Goal: Find specific page/section: Find specific page/section

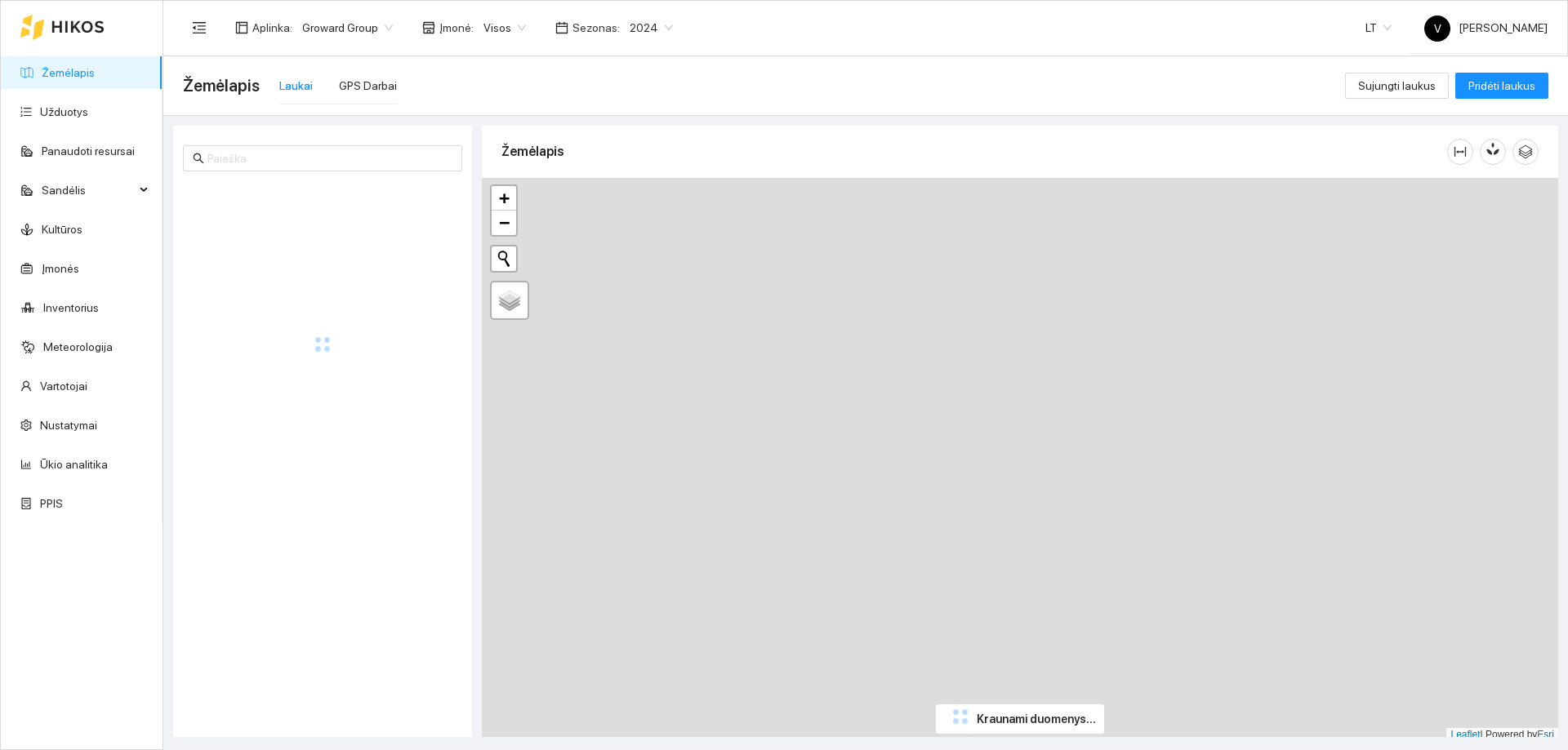
click at [657, 28] on span "2024" at bounding box center [651, 27] width 43 height 24
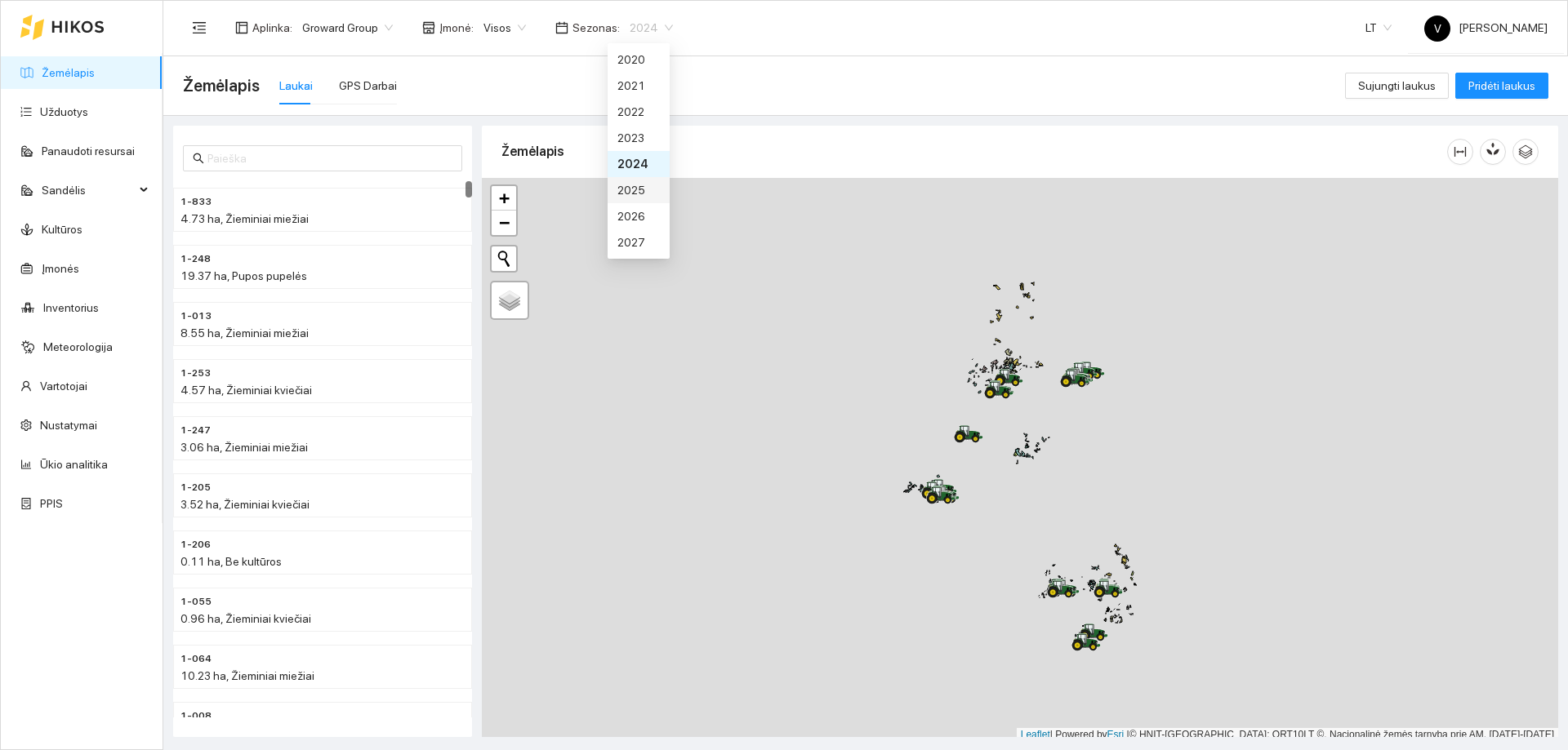
click at [638, 194] on div "2025" at bounding box center [638, 190] width 42 height 18
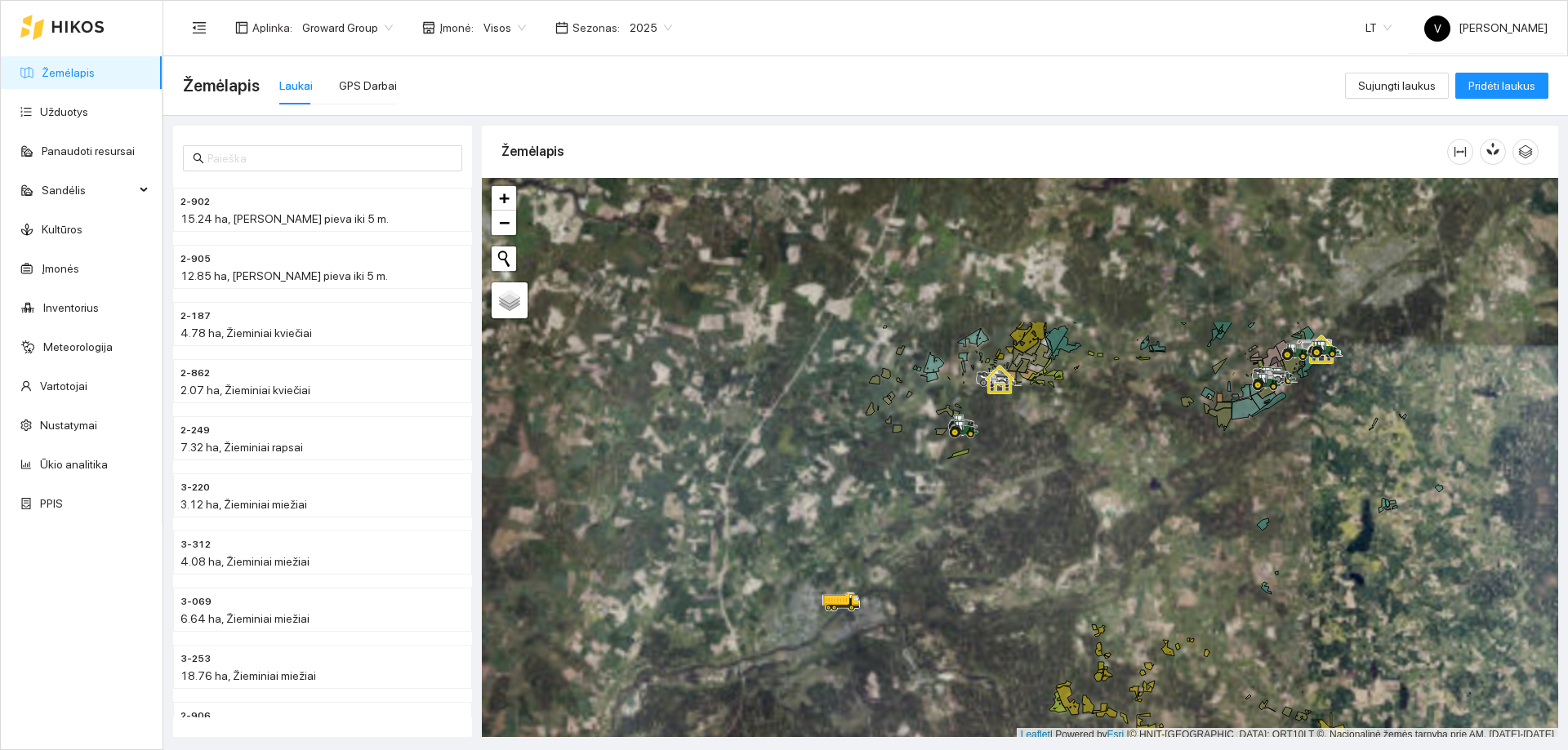
scroll to position [4, 0]
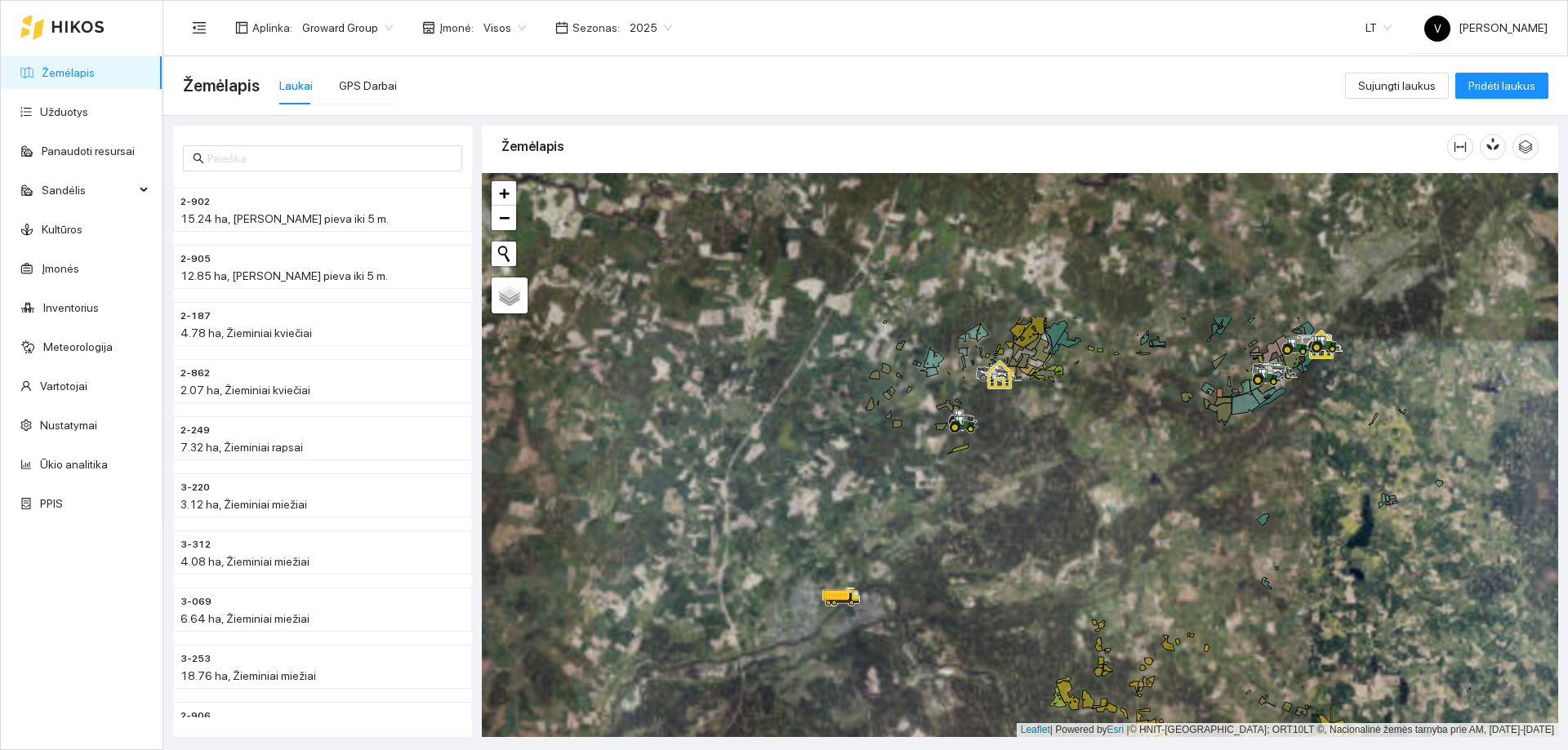
drag, startPoint x: 1019, startPoint y: 312, endPoint x: 939, endPoint y: 531, distance: 233.2
click at [939, 531] on div at bounding box center [1019, 454] width 1076 height 564
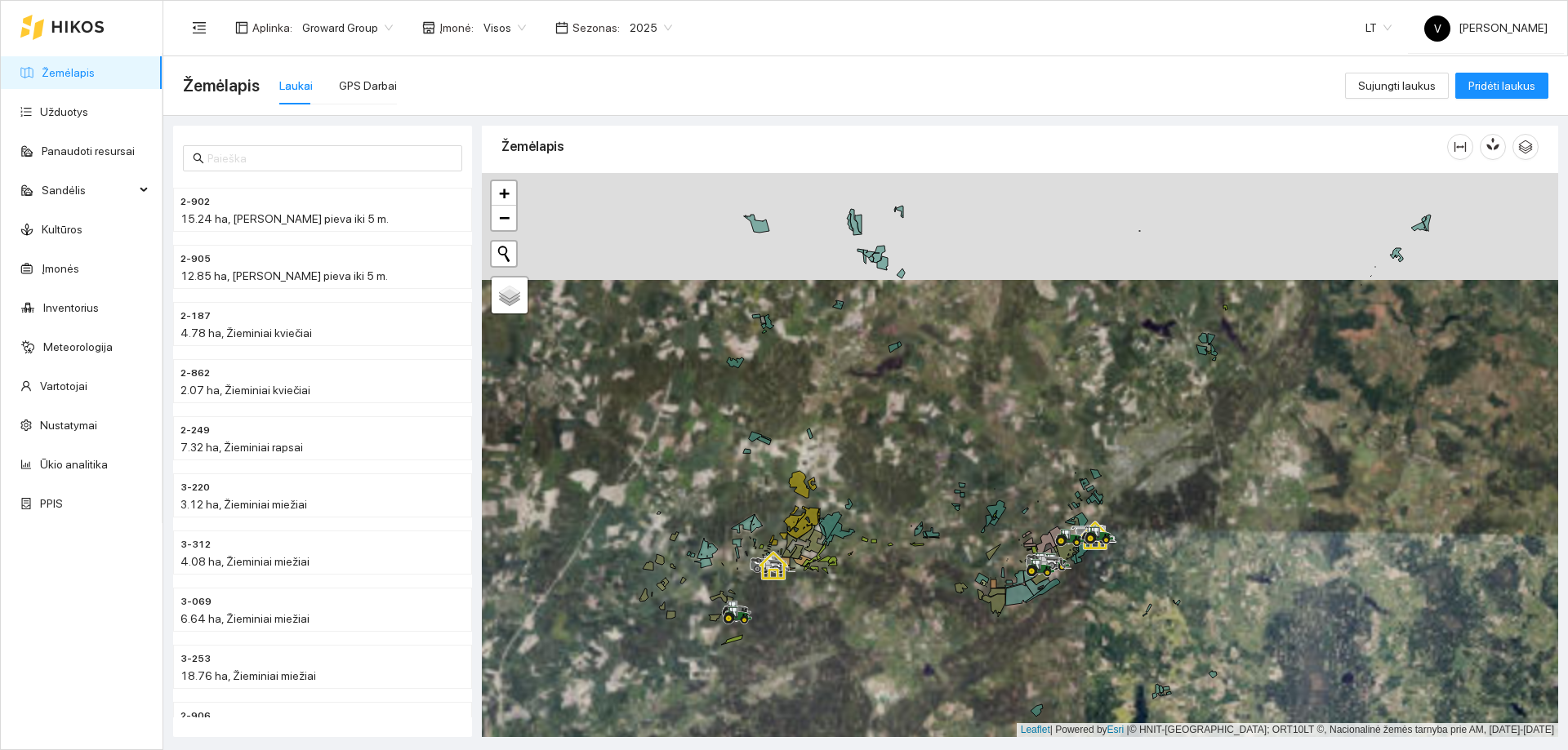
drag, startPoint x: 1032, startPoint y: 460, endPoint x: 976, endPoint y: 550, distance: 106.0
click at [976, 550] on div at bounding box center [1019, 454] width 1076 height 564
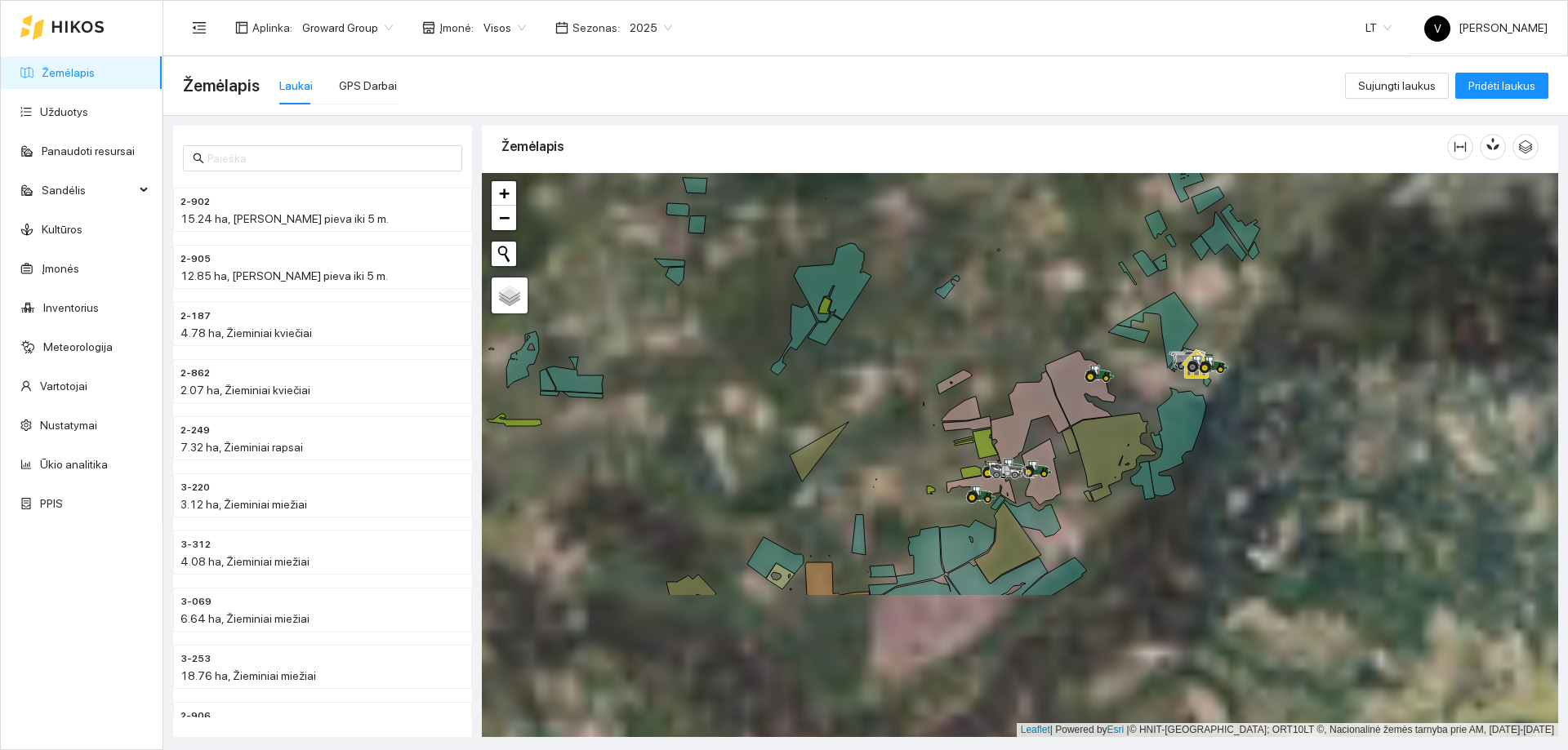
drag, startPoint x: 1019, startPoint y: 605, endPoint x: 938, endPoint y: 407, distance: 213.9
click at [938, 407] on div at bounding box center [1019, 454] width 1076 height 564
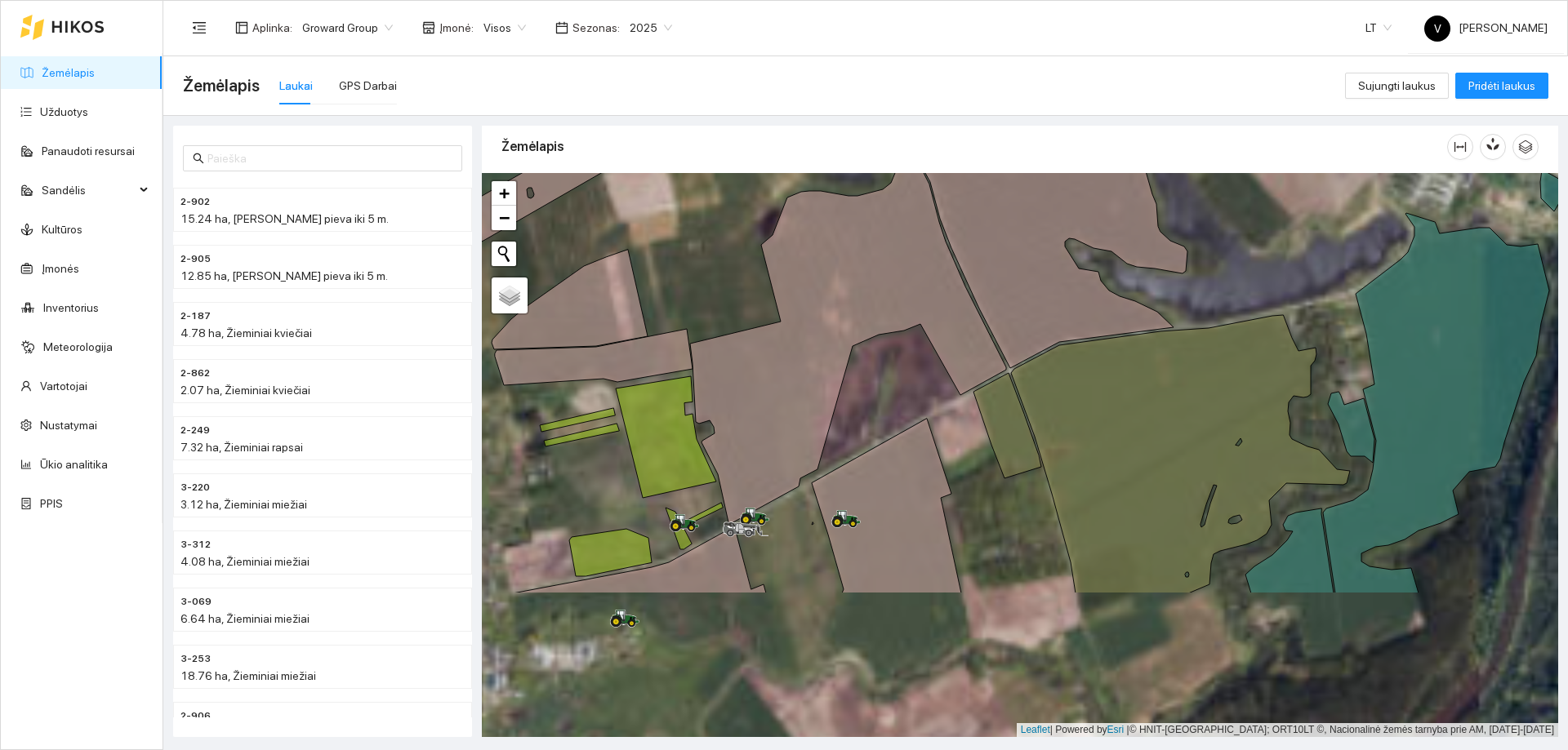
drag, startPoint x: 966, startPoint y: 559, endPoint x: 987, endPoint y: 358, distance: 202.1
click at [987, 358] on icon at bounding box center [848, 335] width 316 height 377
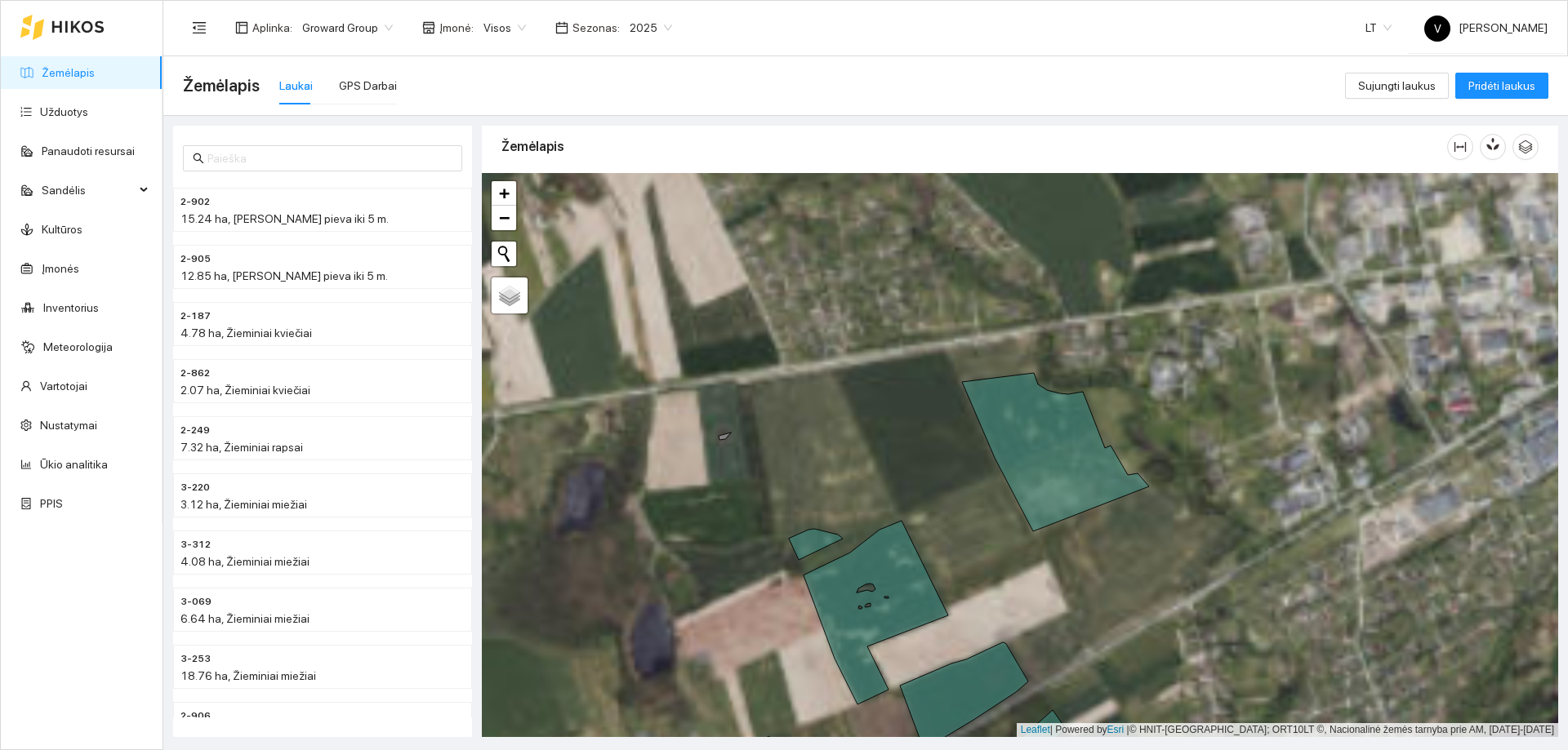
drag, startPoint x: 903, startPoint y: 311, endPoint x: 1022, endPoint y: 481, distance: 207.5
click at [1022, 481] on icon at bounding box center [1055, 452] width 187 height 159
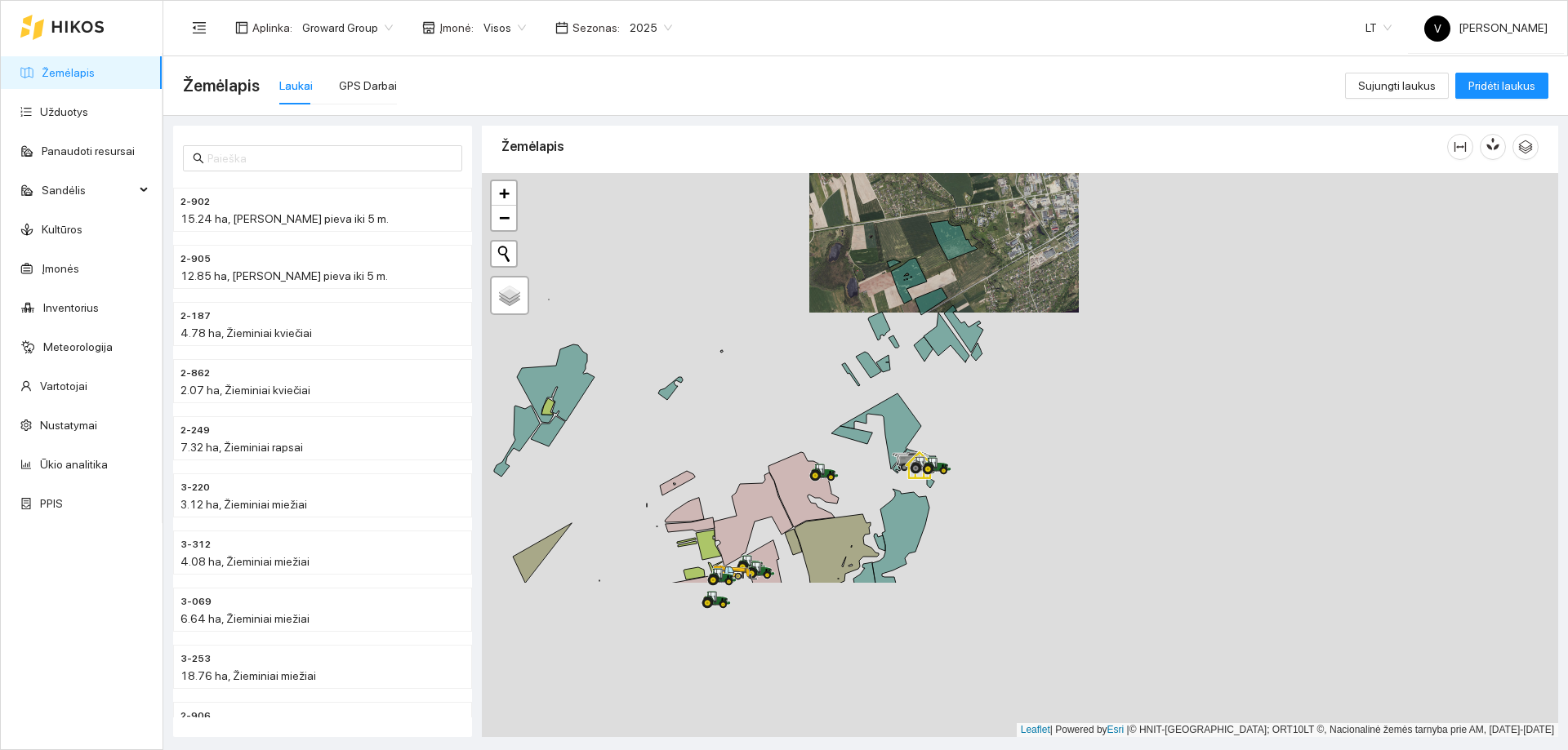
drag, startPoint x: 1029, startPoint y: 626, endPoint x: 1005, endPoint y: 407, distance: 220.3
click at [1005, 407] on div at bounding box center [1019, 454] width 1076 height 564
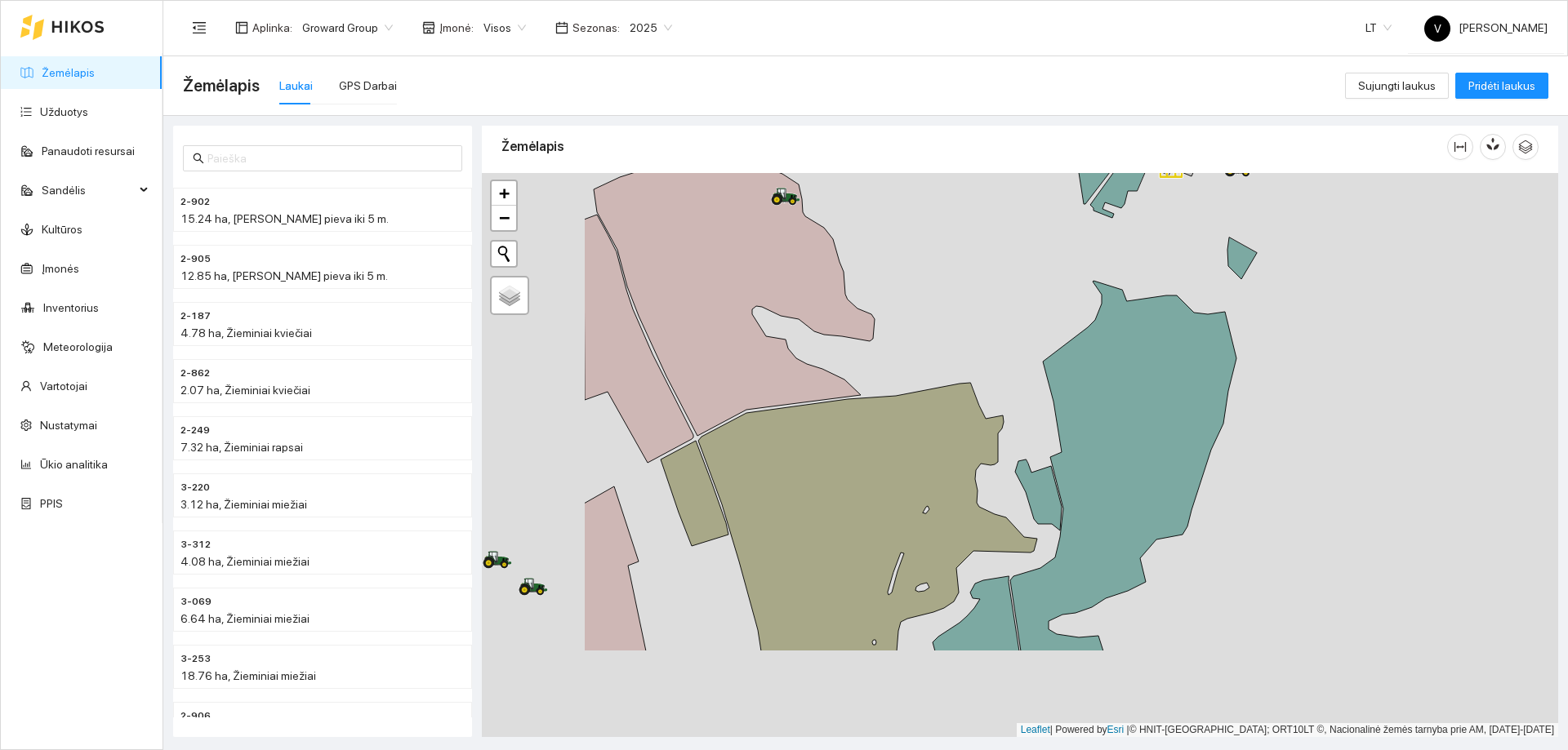
drag, startPoint x: 847, startPoint y: 502, endPoint x: 1000, endPoint y: 401, distance: 183.3
click at [1000, 401] on div at bounding box center [1019, 454] width 1076 height 564
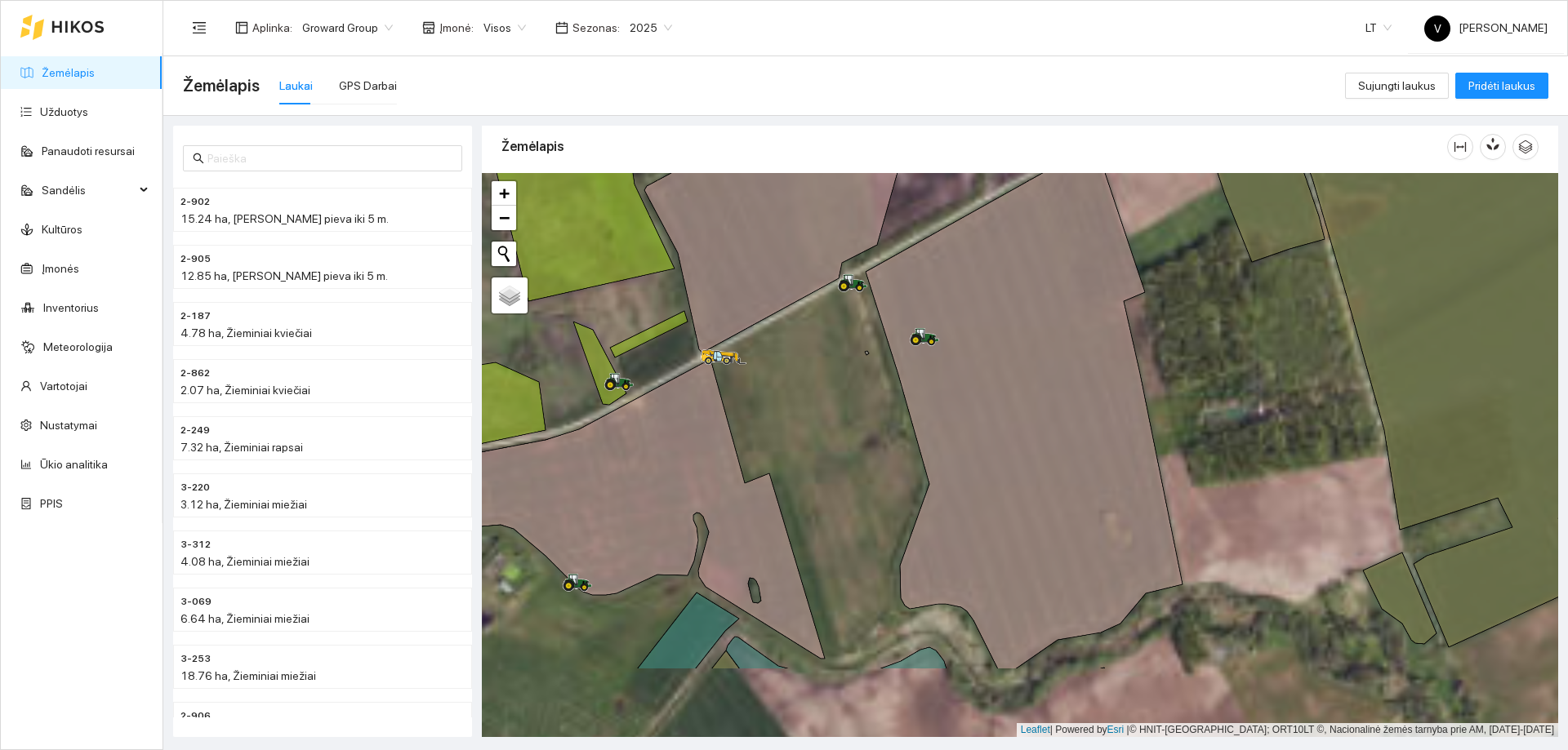
drag, startPoint x: 692, startPoint y: 600, endPoint x: 779, endPoint y: 476, distance: 151.5
click at [779, 476] on div at bounding box center [1019, 454] width 1076 height 564
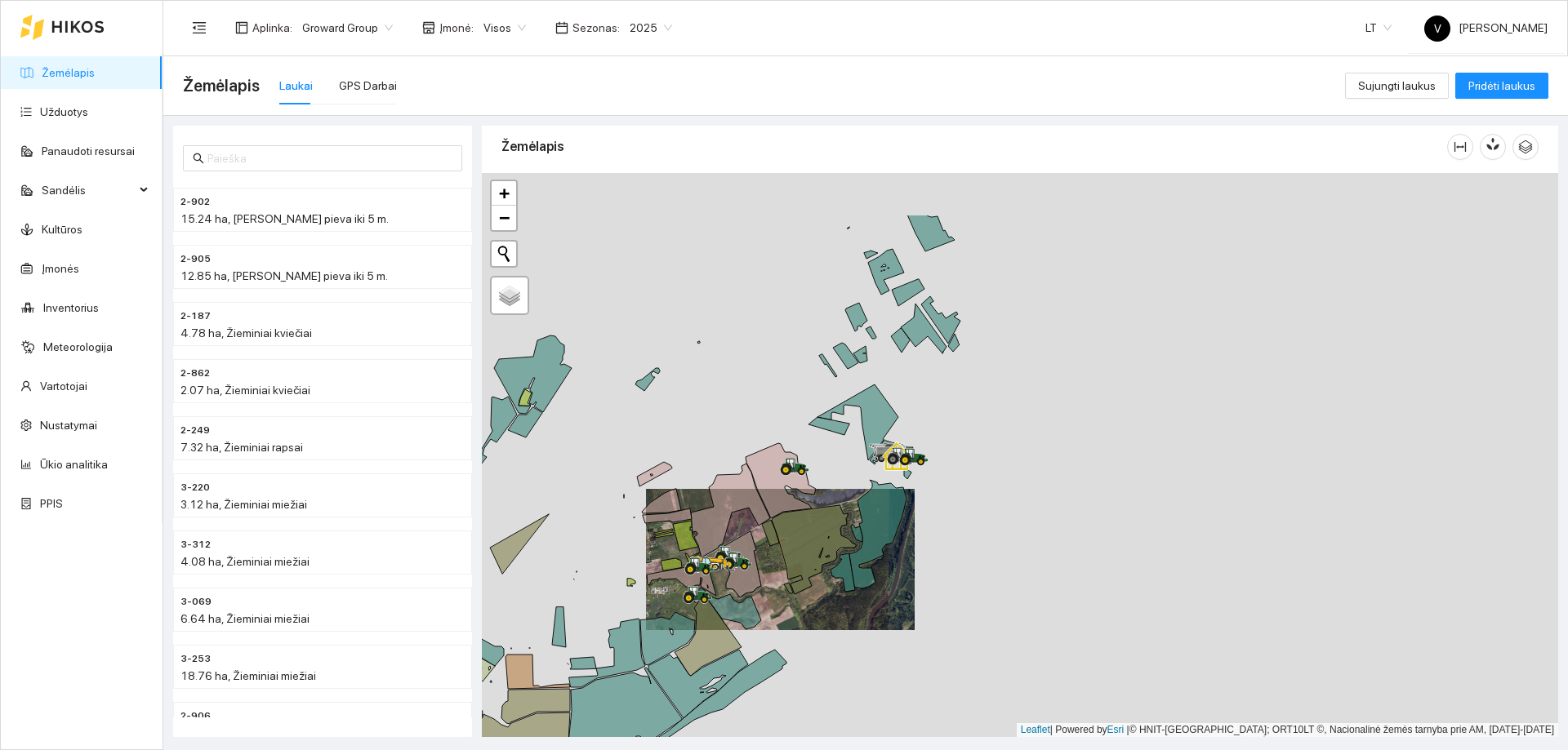
drag, startPoint x: 819, startPoint y: 472, endPoint x: 820, endPoint y: 484, distance: 12.0
click at [820, 484] on div at bounding box center [1019, 454] width 1076 height 564
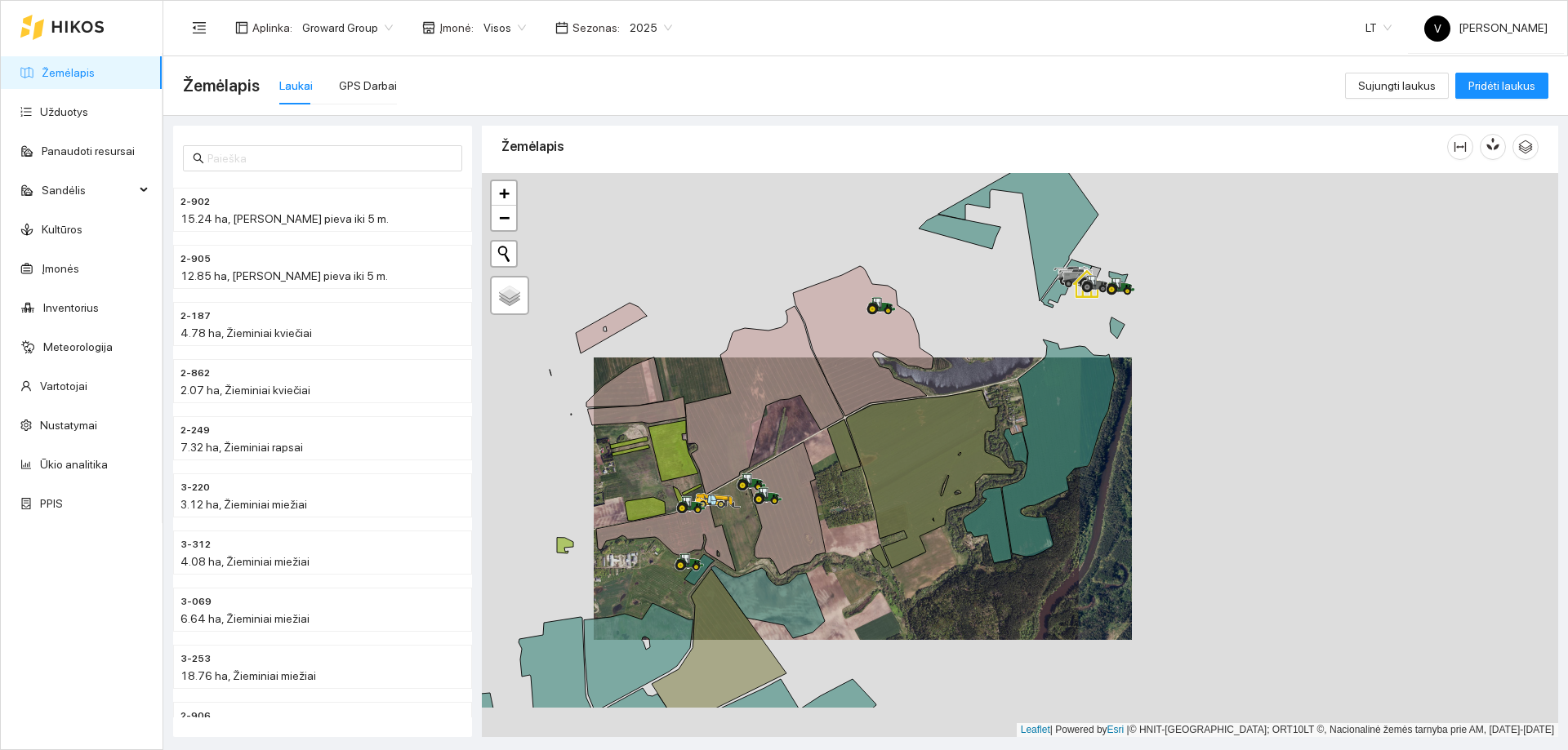
drag, startPoint x: 767, startPoint y: 462, endPoint x: 773, endPoint y: 441, distance: 21.8
click at [773, 441] on div at bounding box center [1019, 454] width 1076 height 564
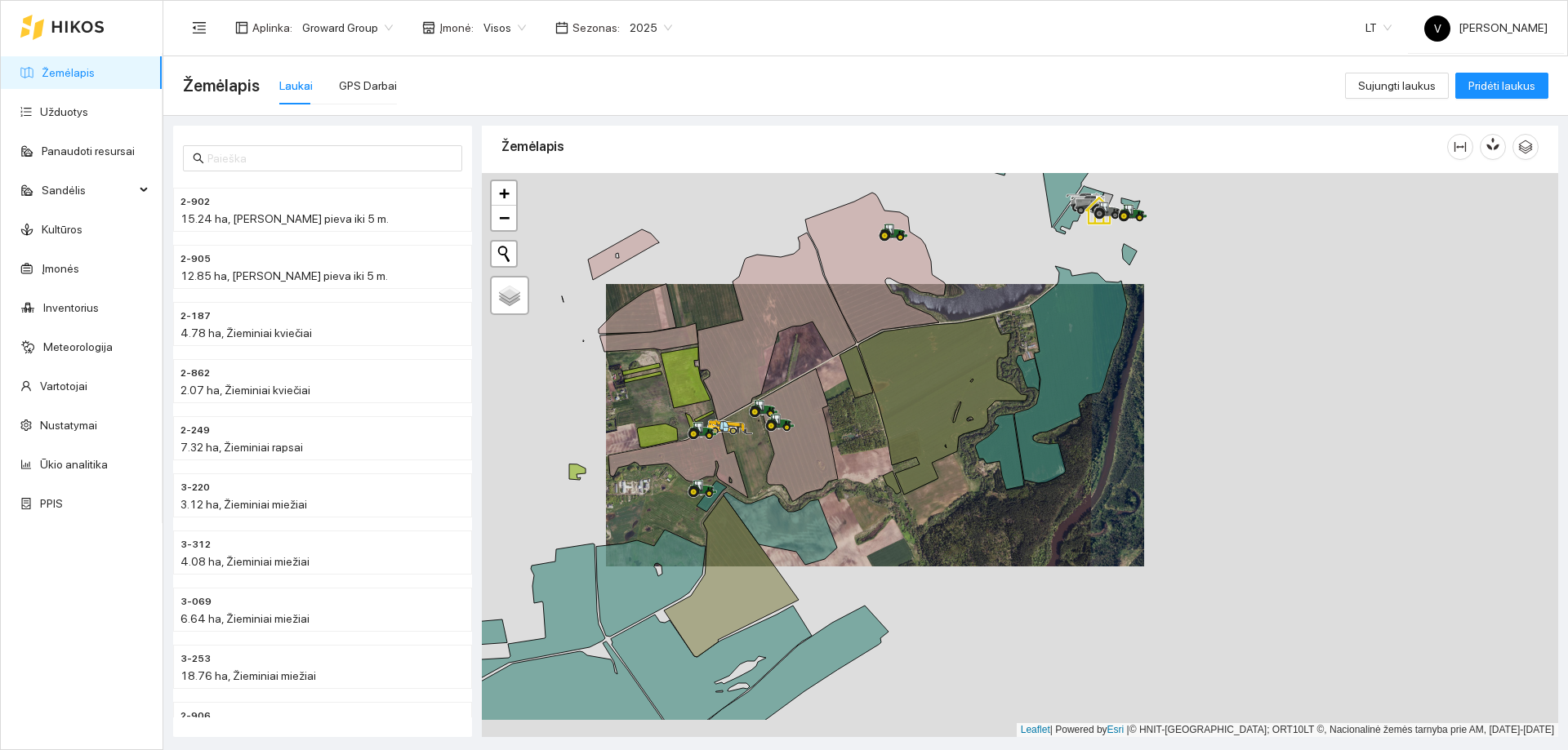
drag, startPoint x: 749, startPoint y: 547, endPoint x: 756, endPoint y: 487, distance: 60.4
click at [756, 487] on div at bounding box center [1019, 454] width 1076 height 564
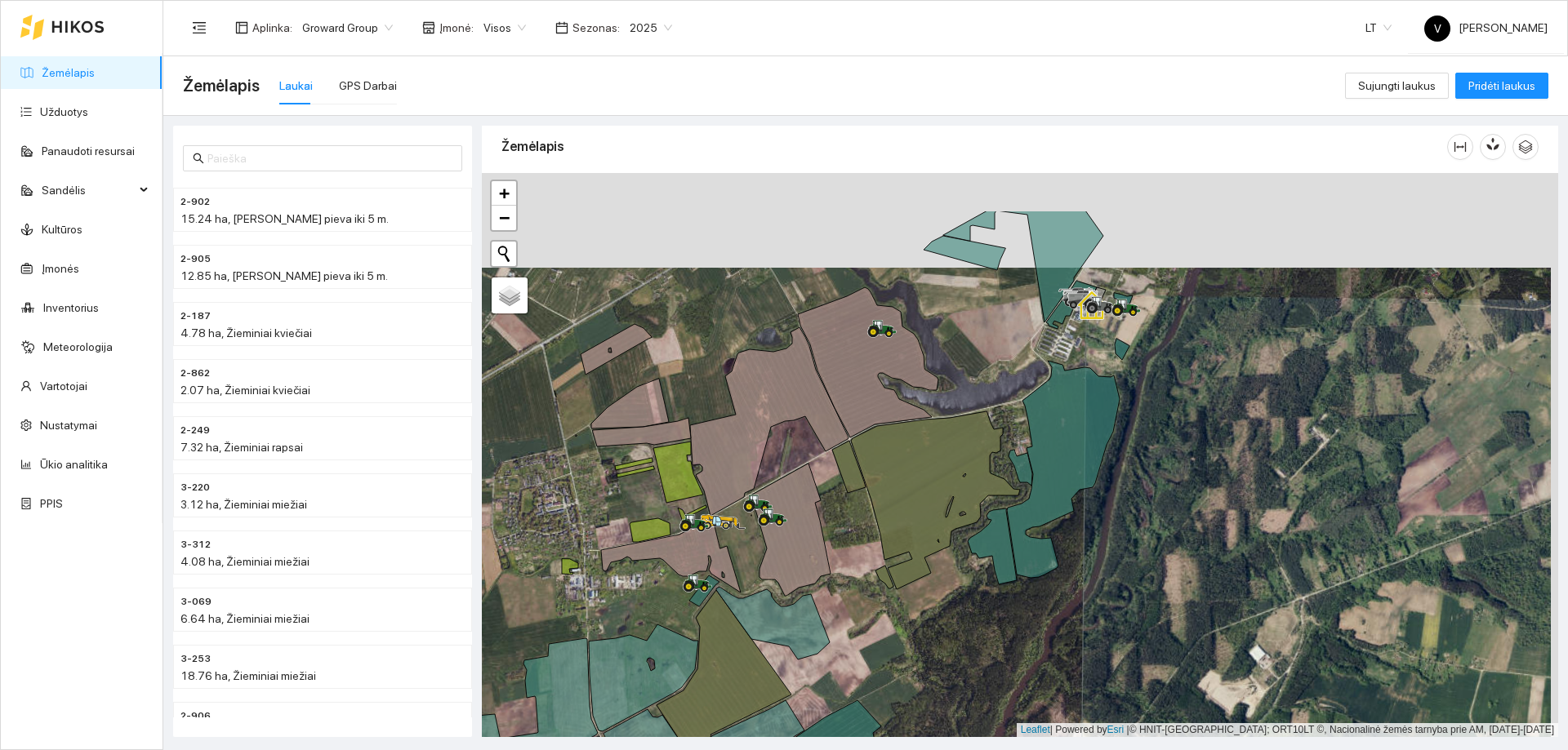
drag, startPoint x: 694, startPoint y: 279, endPoint x: 687, endPoint y: 374, distance: 95.3
click at [687, 374] on div at bounding box center [1019, 454] width 1076 height 564
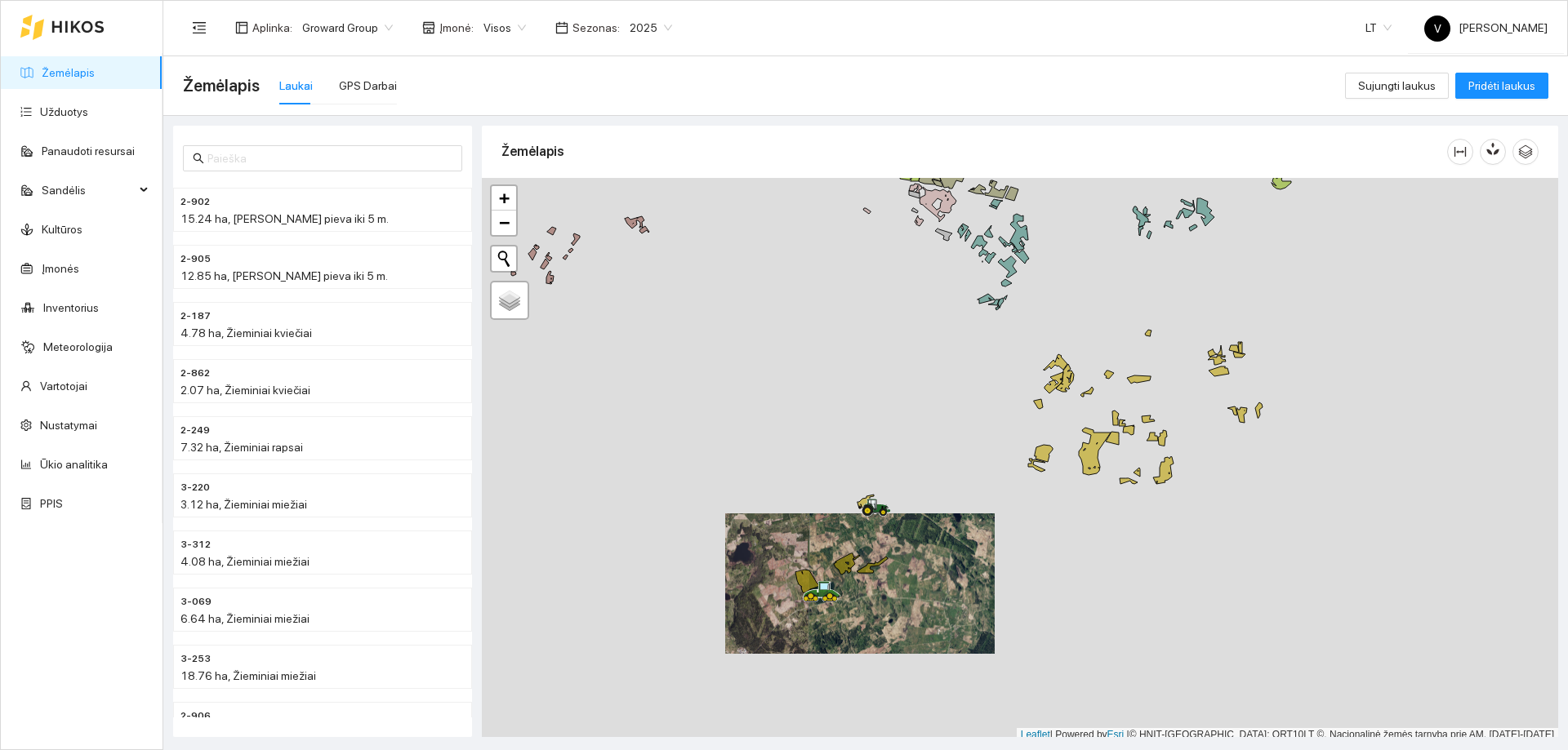
scroll to position [4, 0]
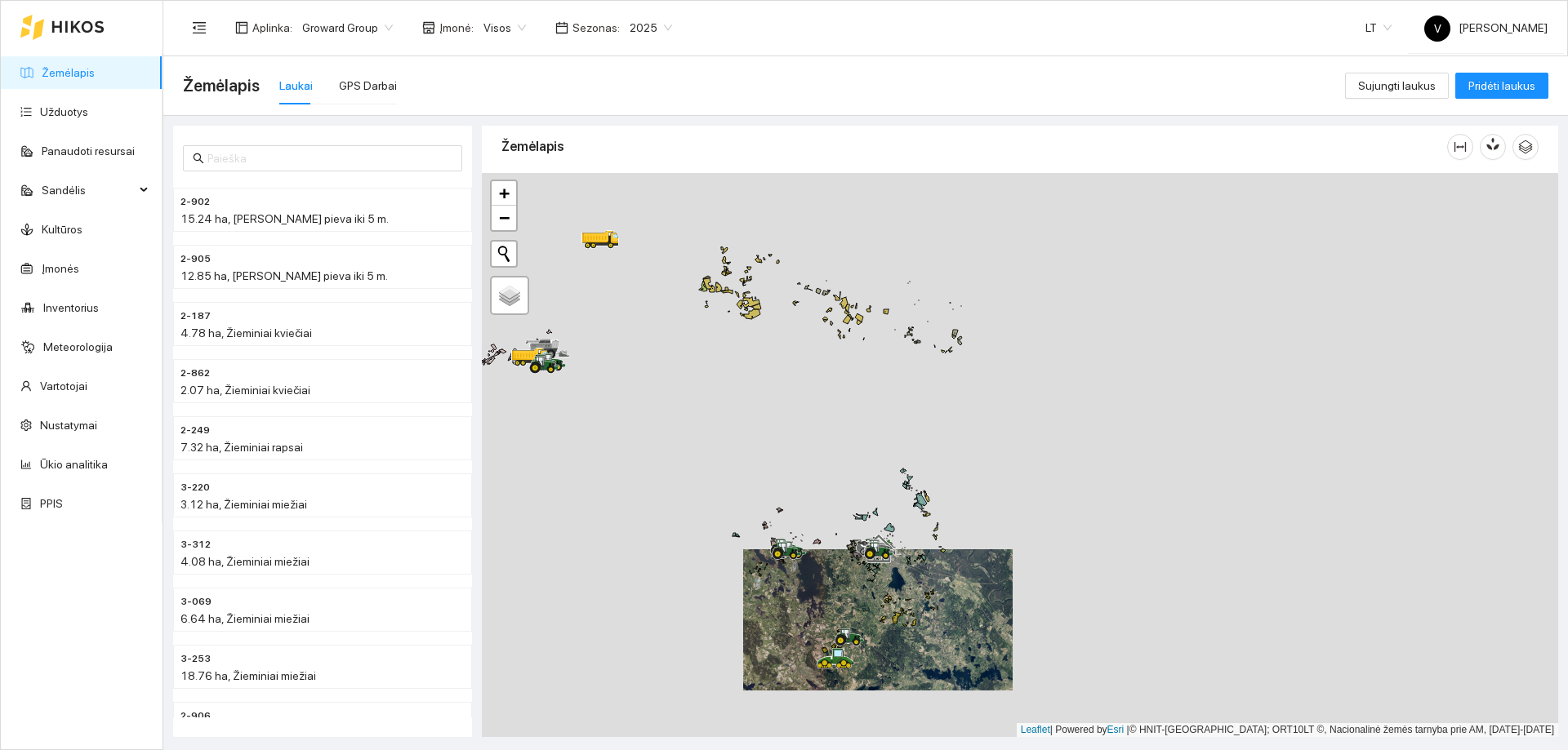
drag, startPoint x: 927, startPoint y: 498, endPoint x: 931, endPoint y: 546, distance: 48.2
click at [929, 502] on icon at bounding box center [926, 496] width 5 height 11
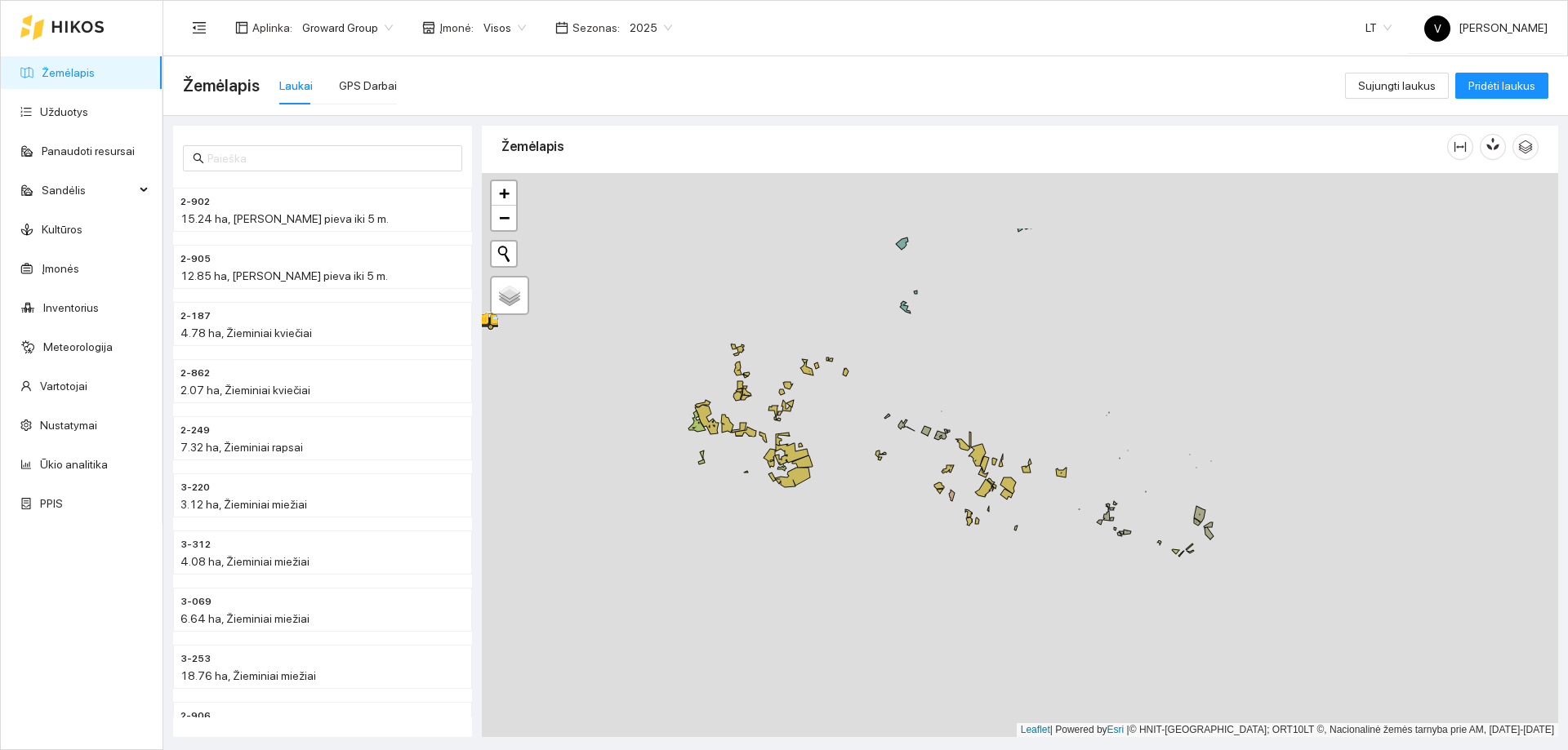
drag, startPoint x: 806, startPoint y: 416, endPoint x: 885, endPoint y: 544, distance: 150.4
click at [896, 553] on div at bounding box center [1019, 454] width 1076 height 564
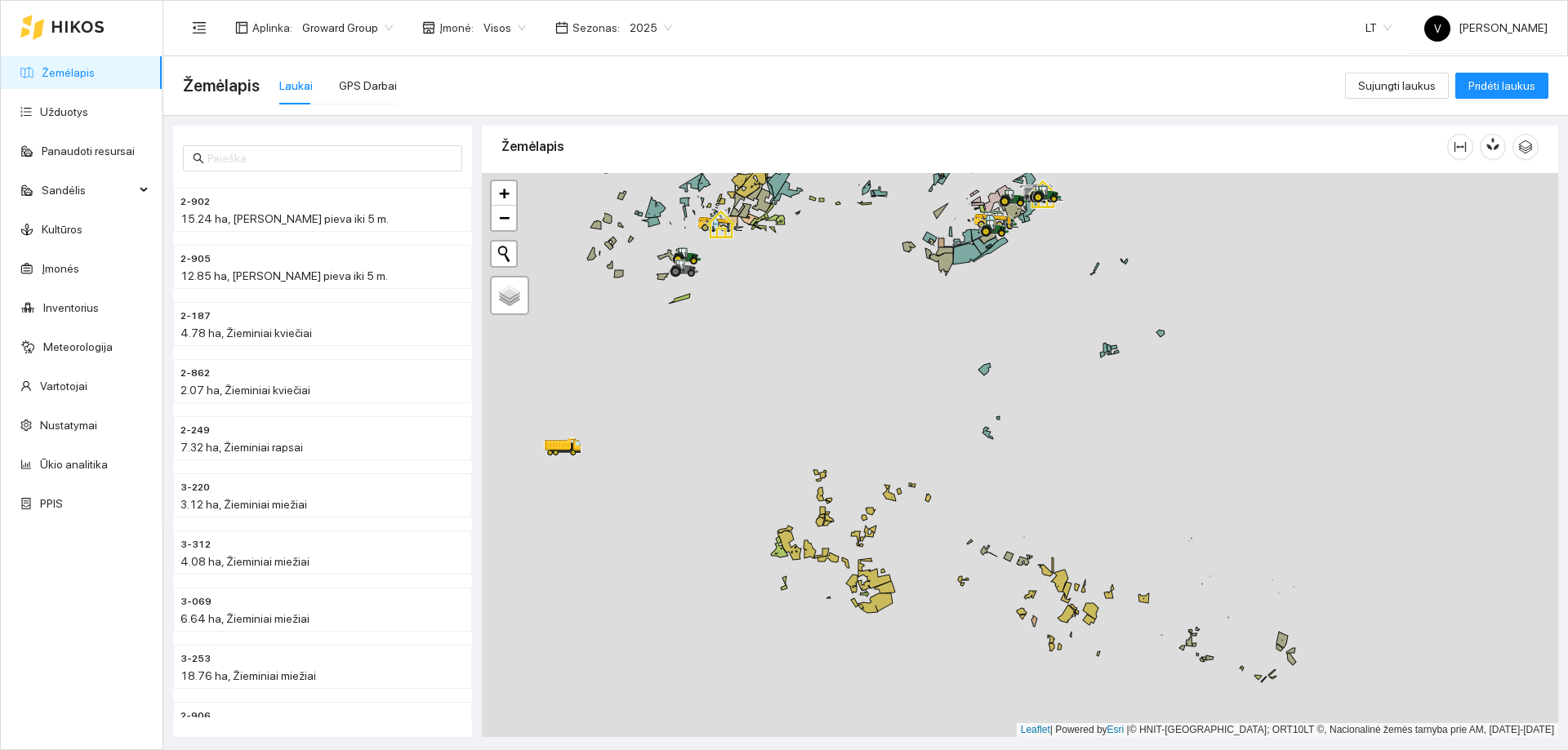
drag, startPoint x: 732, startPoint y: 412, endPoint x: 774, endPoint y: 562, distance: 155.8
click at [774, 562] on div at bounding box center [1019, 454] width 1076 height 564
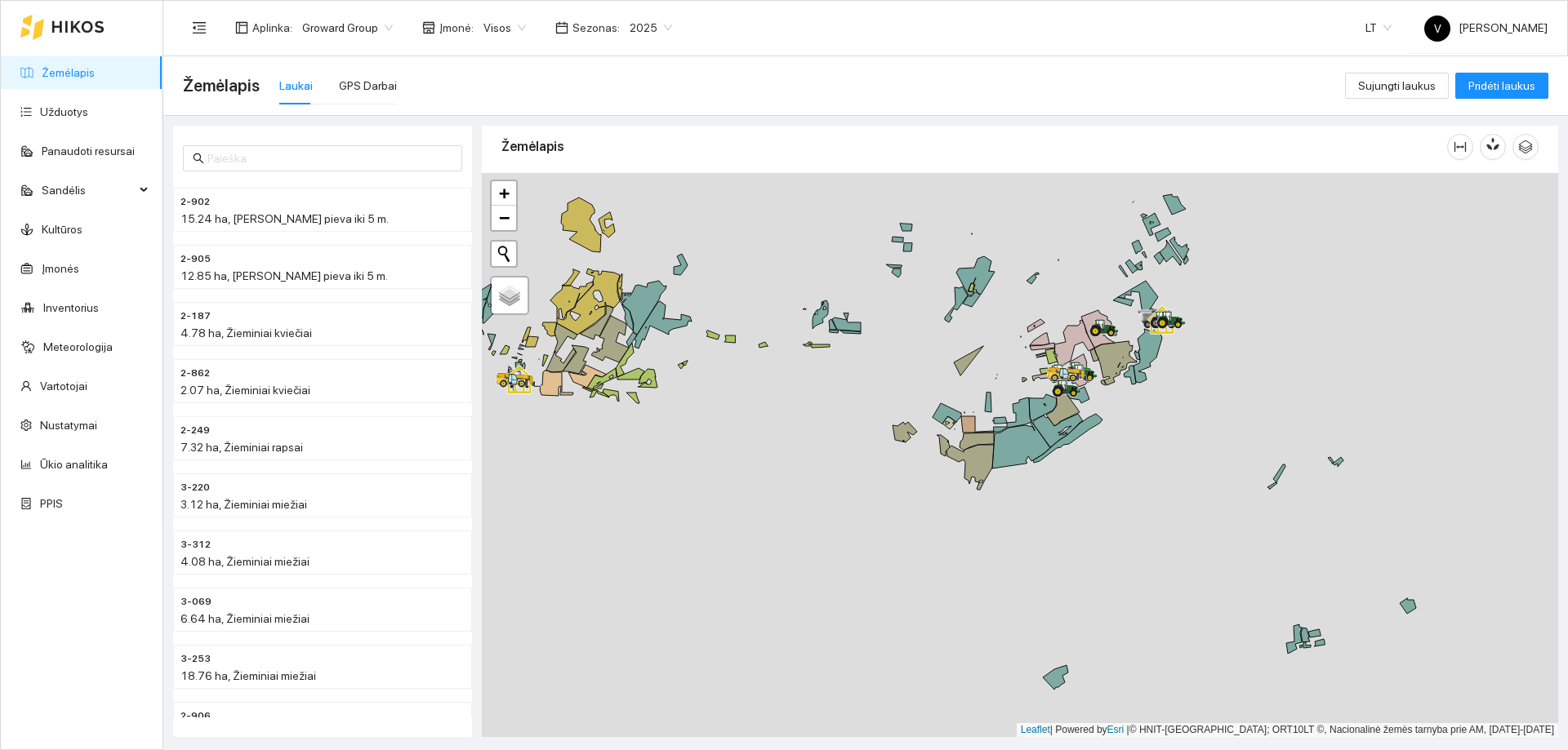
drag, startPoint x: 820, startPoint y: 380, endPoint x: 1128, endPoint y: 500, distance: 330.6
click at [1128, 500] on div at bounding box center [1019, 454] width 1076 height 564
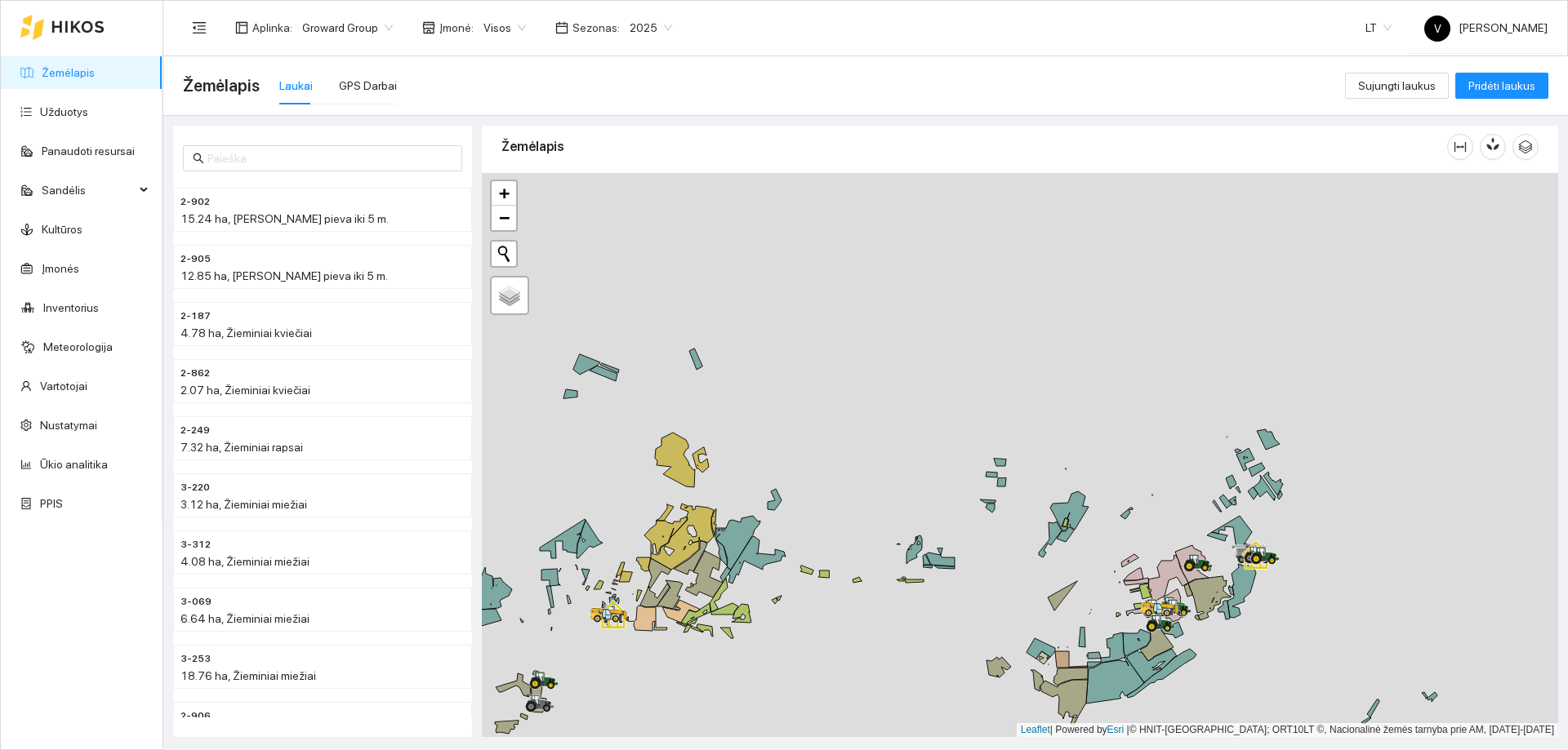
drag, startPoint x: 1300, startPoint y: 487, endPoint x: 1113, endPoint y: 590, distance: 213.5
click at [1123, 581] on icon at bounding box center [1133, 574] width 20 height 13
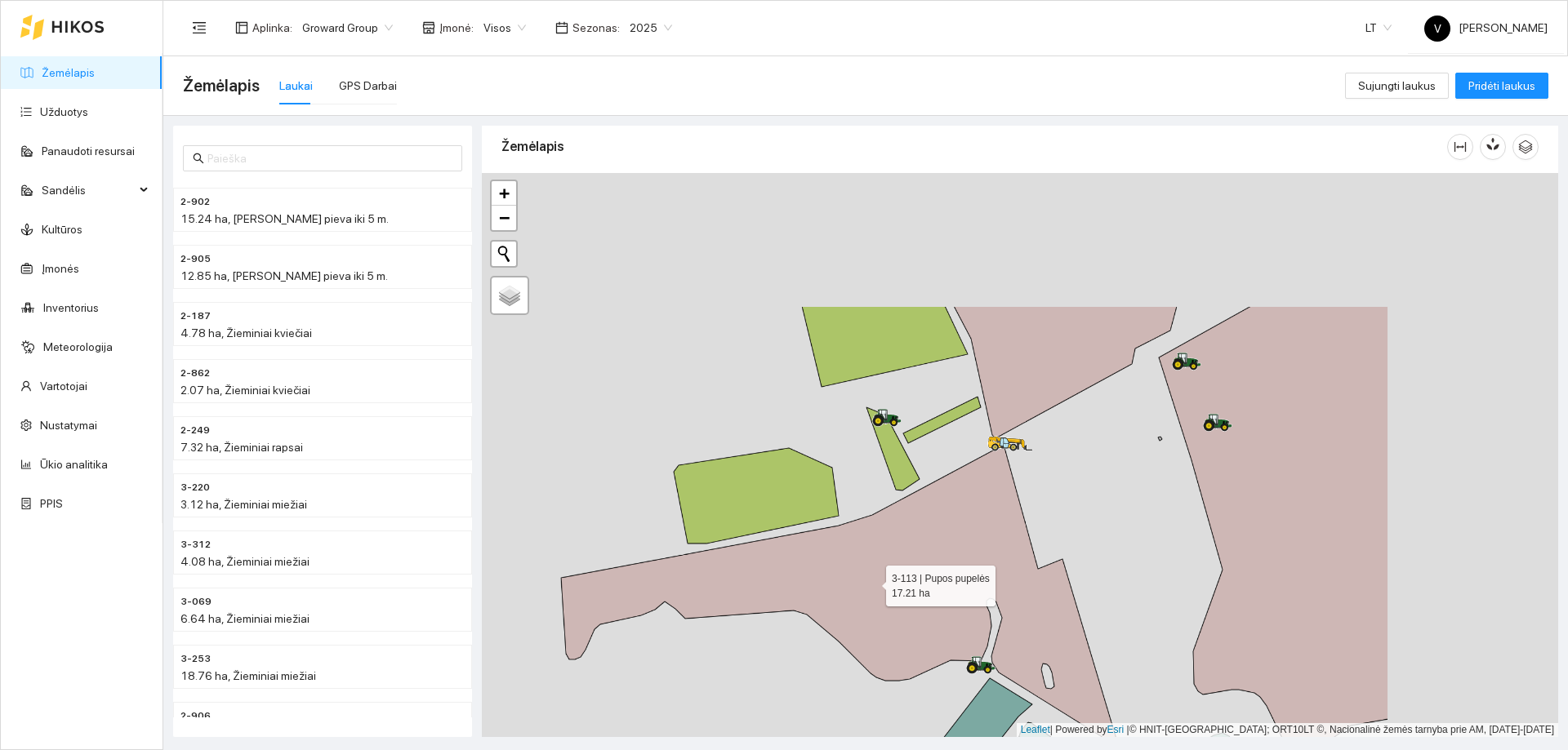
drag, startPoint x: 1121, startPoint y: 402, endPoint x: 872, endPoint y: 581, distance: 306.7
click at [872, 581] on icon at bounding box center [839, 594] width 557 height 299
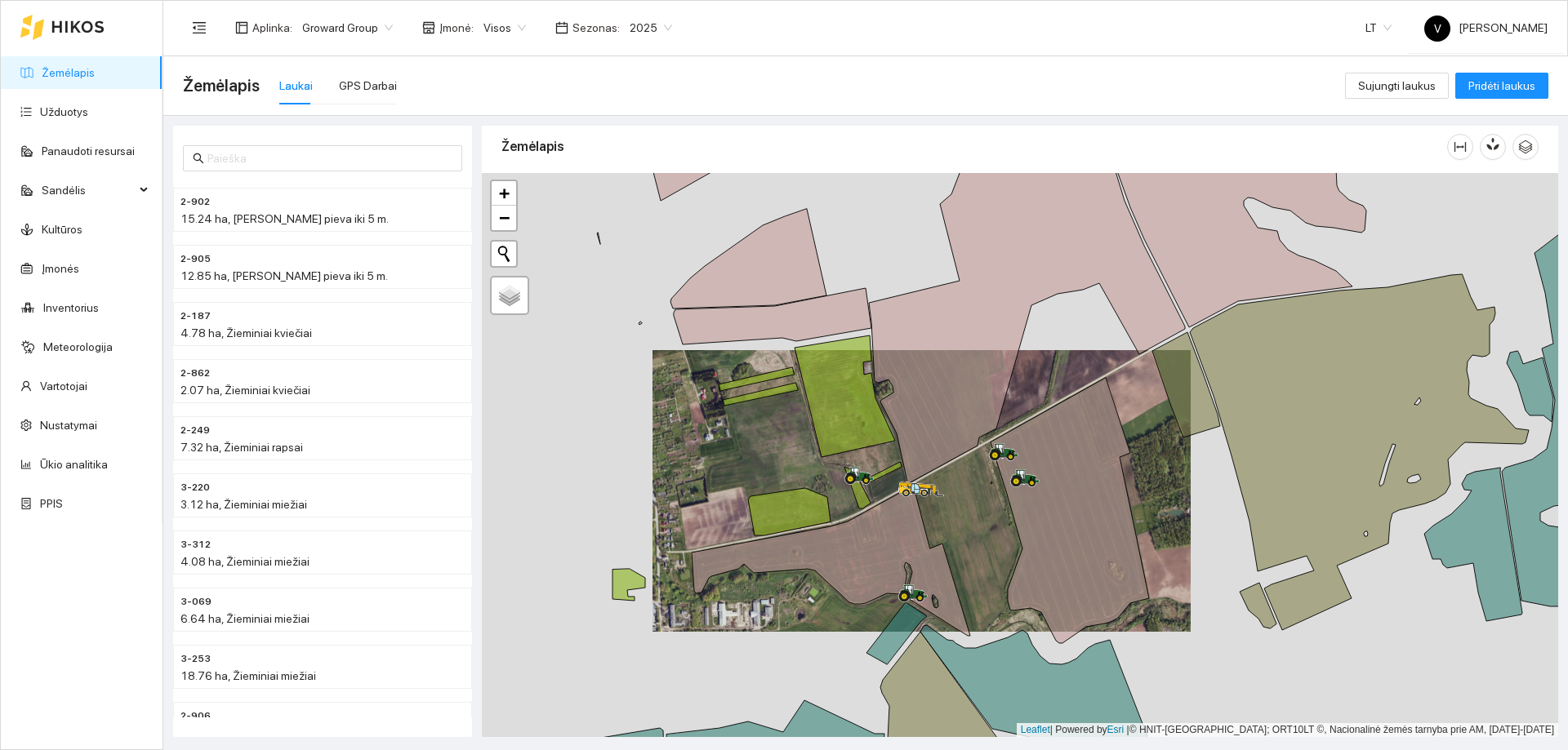
drag, startPoint x: 871, startPoint y: 447, endPoint x: 838, endPoint y: 501, distance: 63.3
click at [839, 501] on div at bounding box center [1019, 454] width 1076 height 564
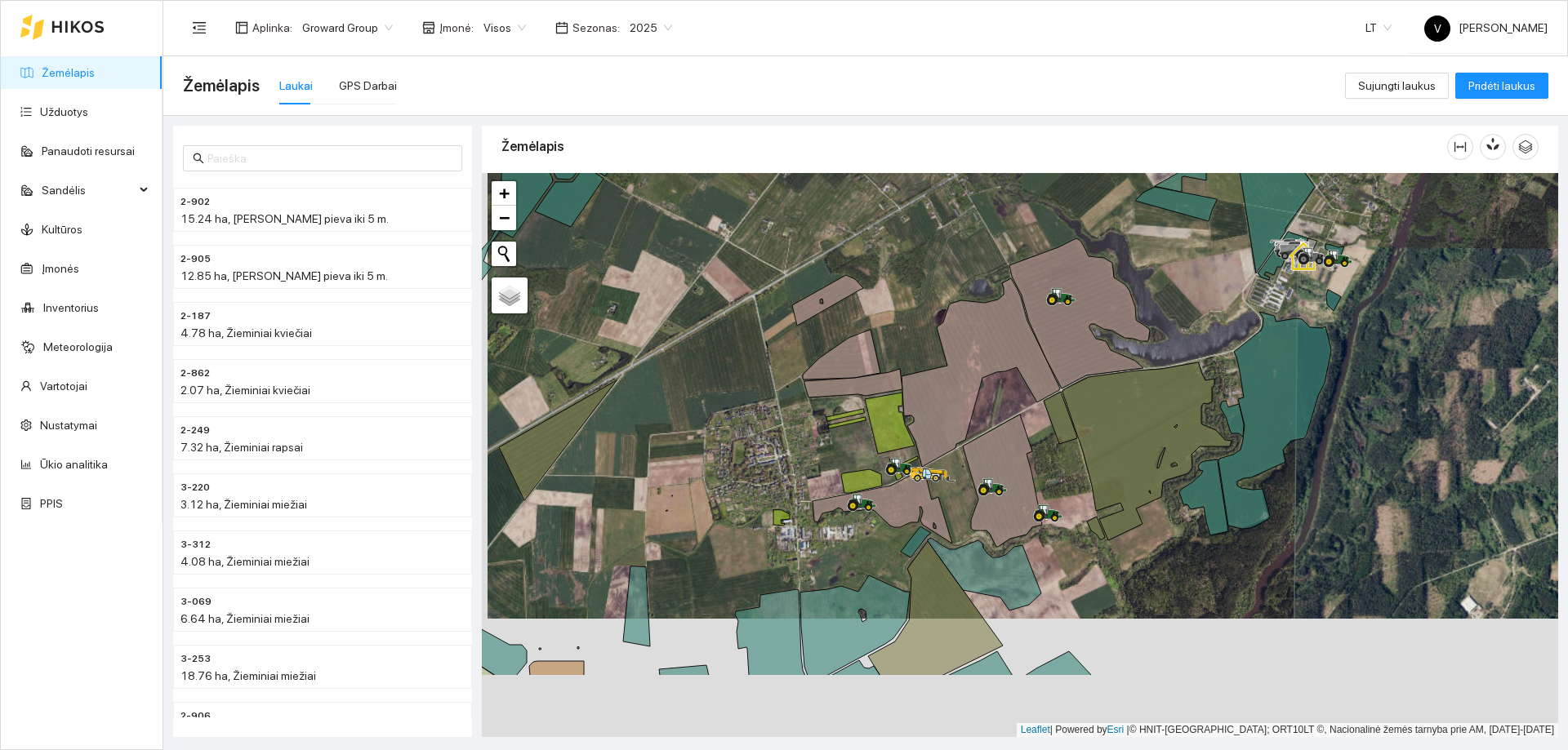
drag, startPoint x: 1001, startPoint y: 444, endPoint x: 1009, endPoint y: 407, distance: 37.9
click at [1009, 407] on div at bounding box center [1019, 454] width 1076 height 564
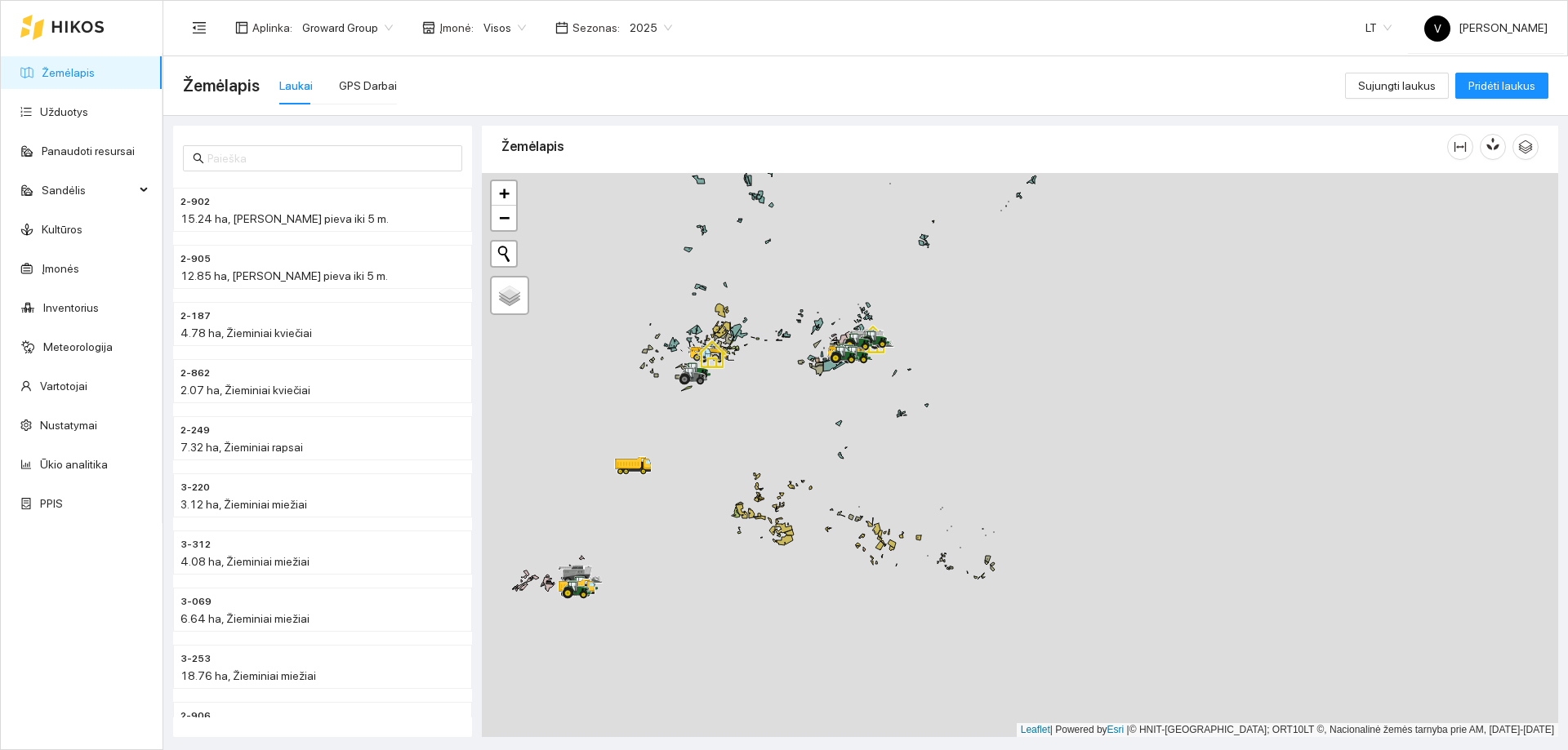
click at [672, 465] on div at bounding box center [1019, 454] width 1076 height 564
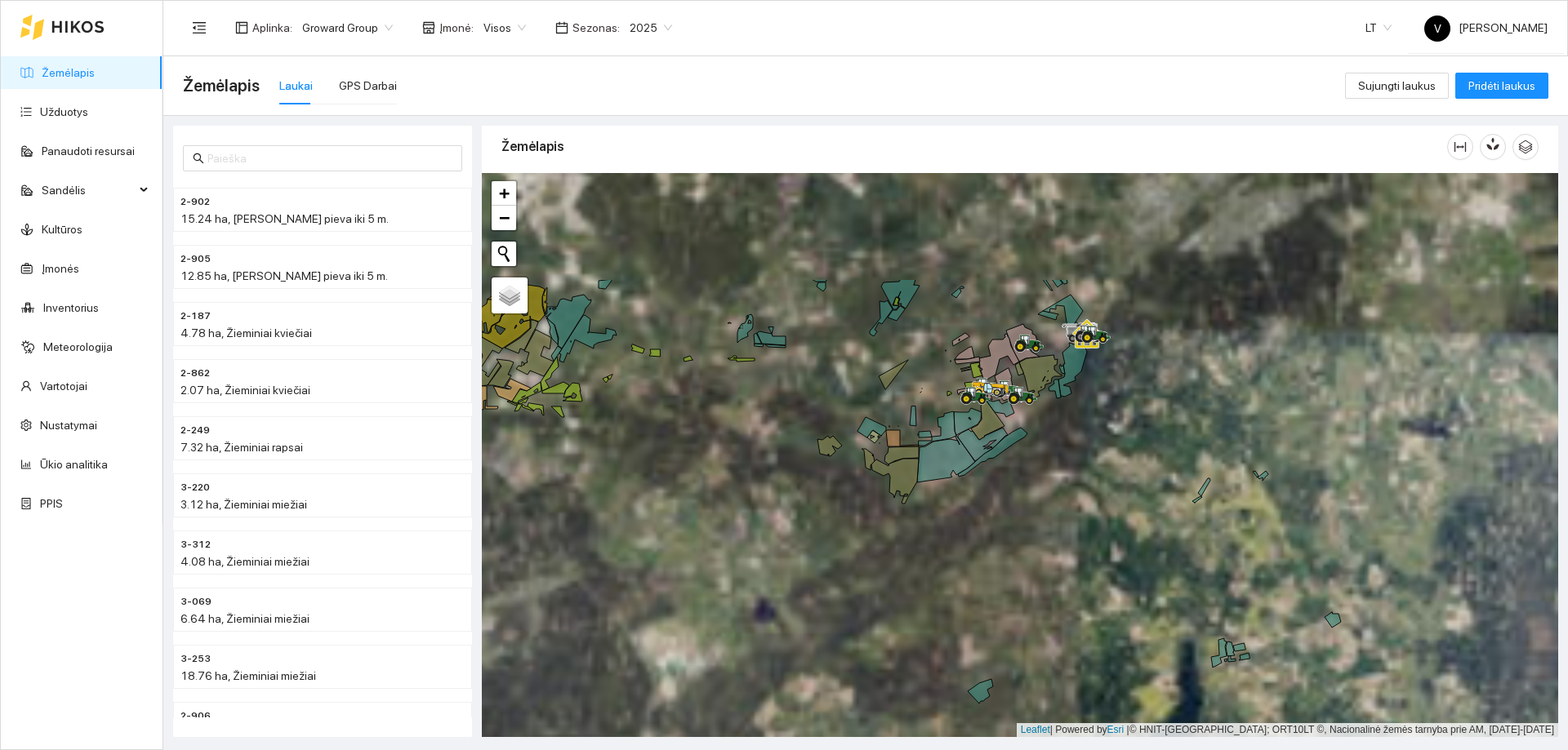
drag, startPoint x: 953, startPoint y: 308, endPoint x: 1001, endPoint y: 378, distance: 84.9
click at [901, 477] on icon at bounding box center [895, 481] width 48 height 45
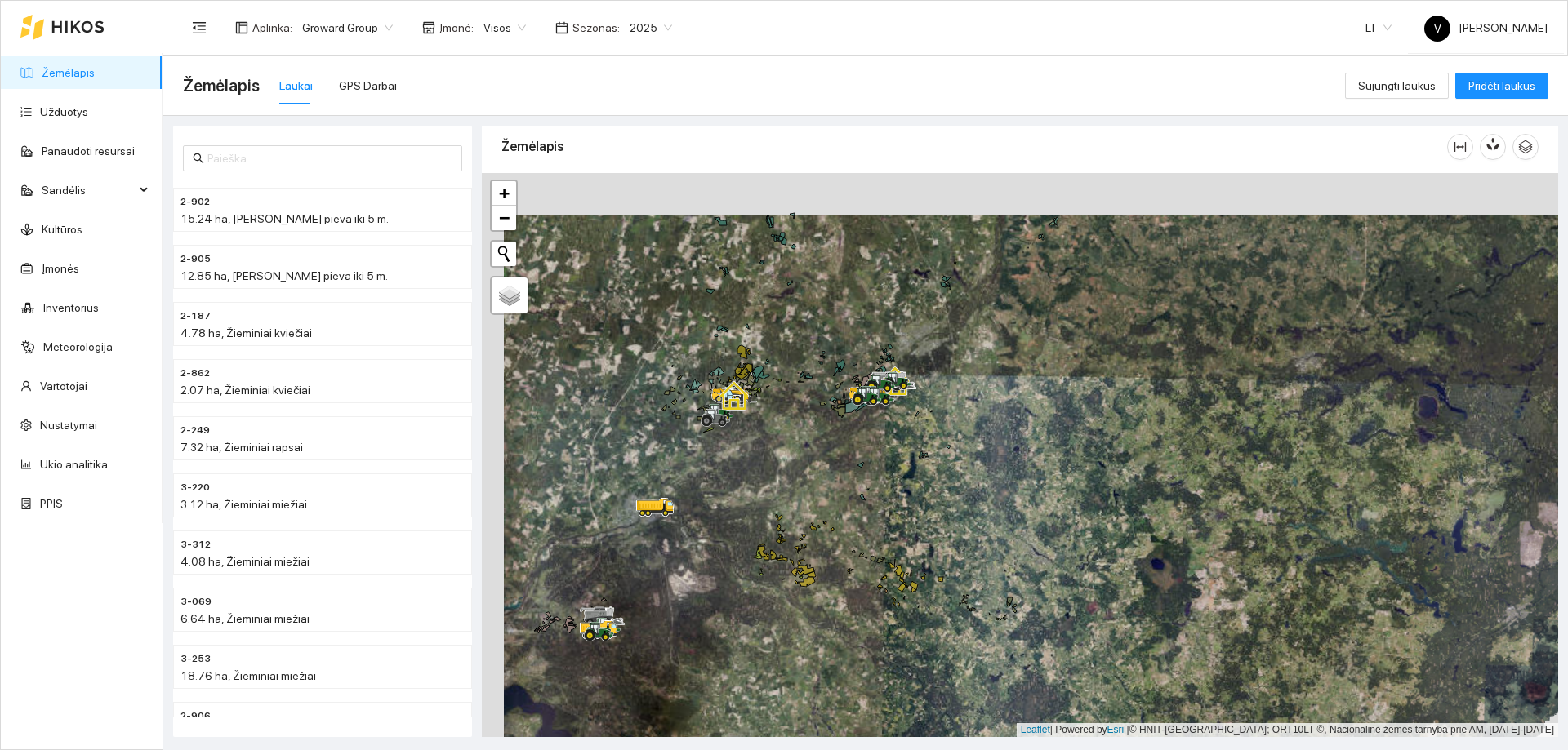
drag, startPoint x: 684, startPoint y: 551, endPoint x: 741, endPoint y: 498, distance: 77.8
click at [741, 498] on div at bounding box center [1019, 454] width 1076 height 564
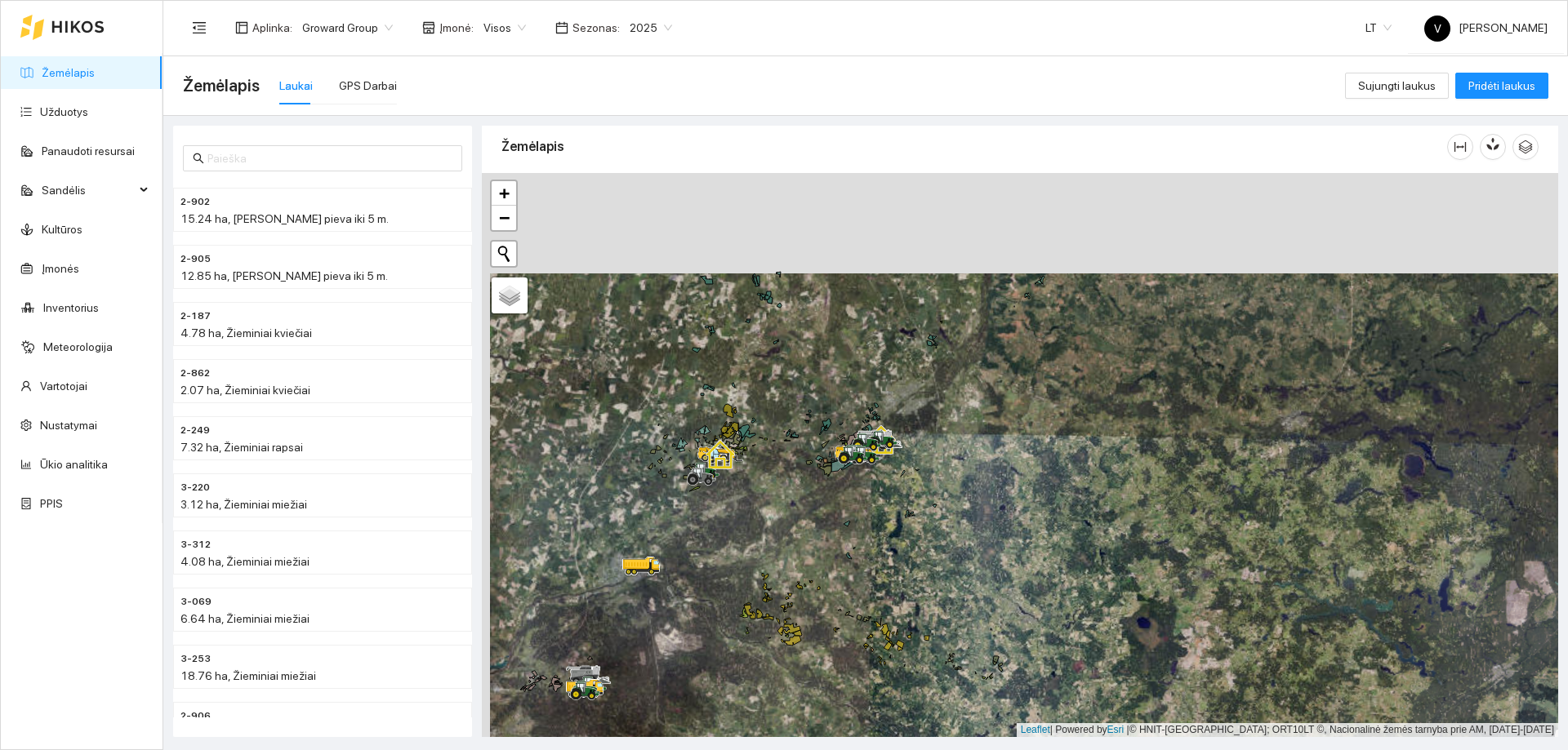
drag, startPoint x: 823, startPoint y: 397, endPoint x: 809, endPoint y: 456, distance: 60.6
click at [809, 456] on div at bounding box center [1019, 454] width 1076 height 564
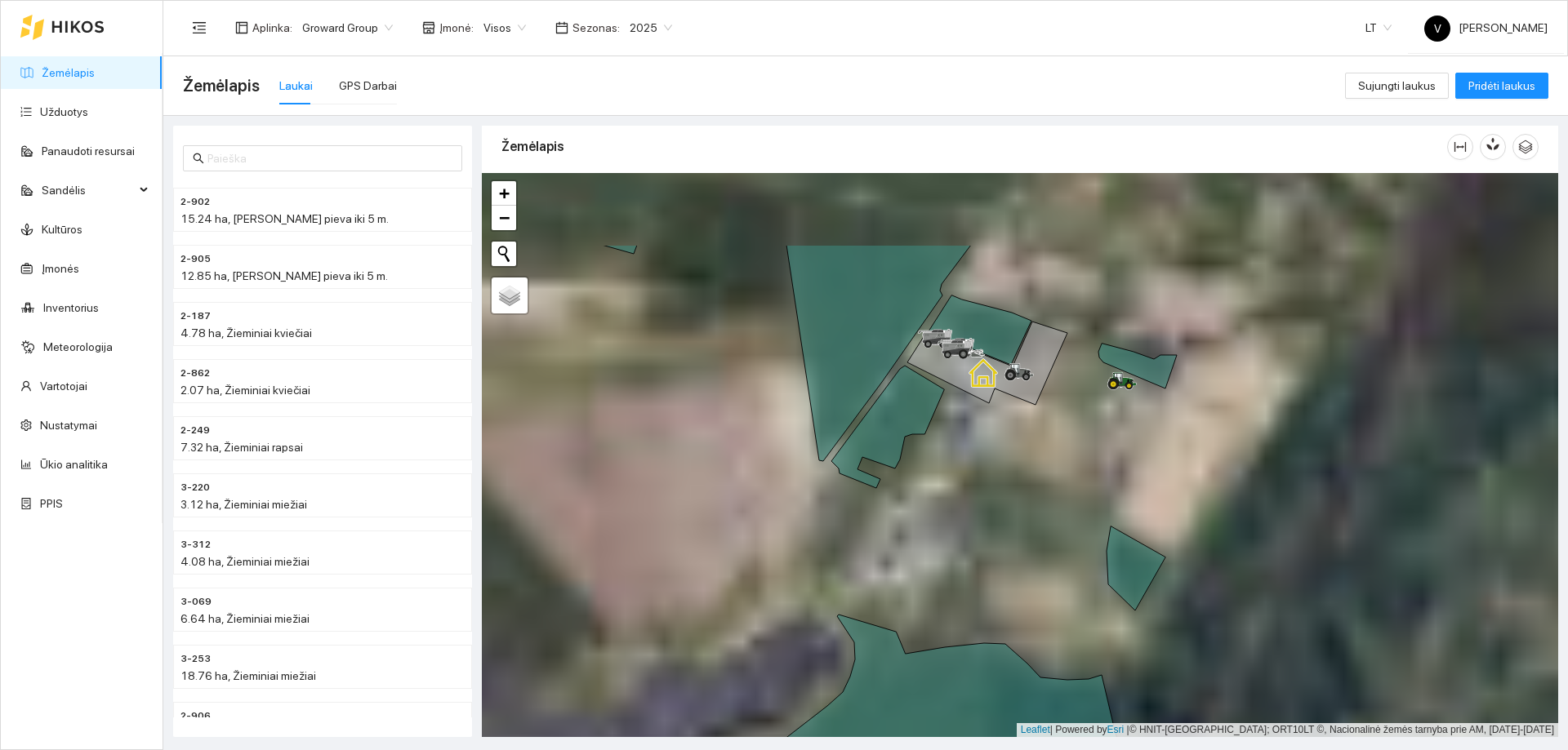
drag, startPoint x: 1126, startPoint y: 280, endPoint x: 1061, endPoint y: 420, distance: 154.4
click at [1059, 425] on div at bounding box center [1019, 454] width 1076 height 564
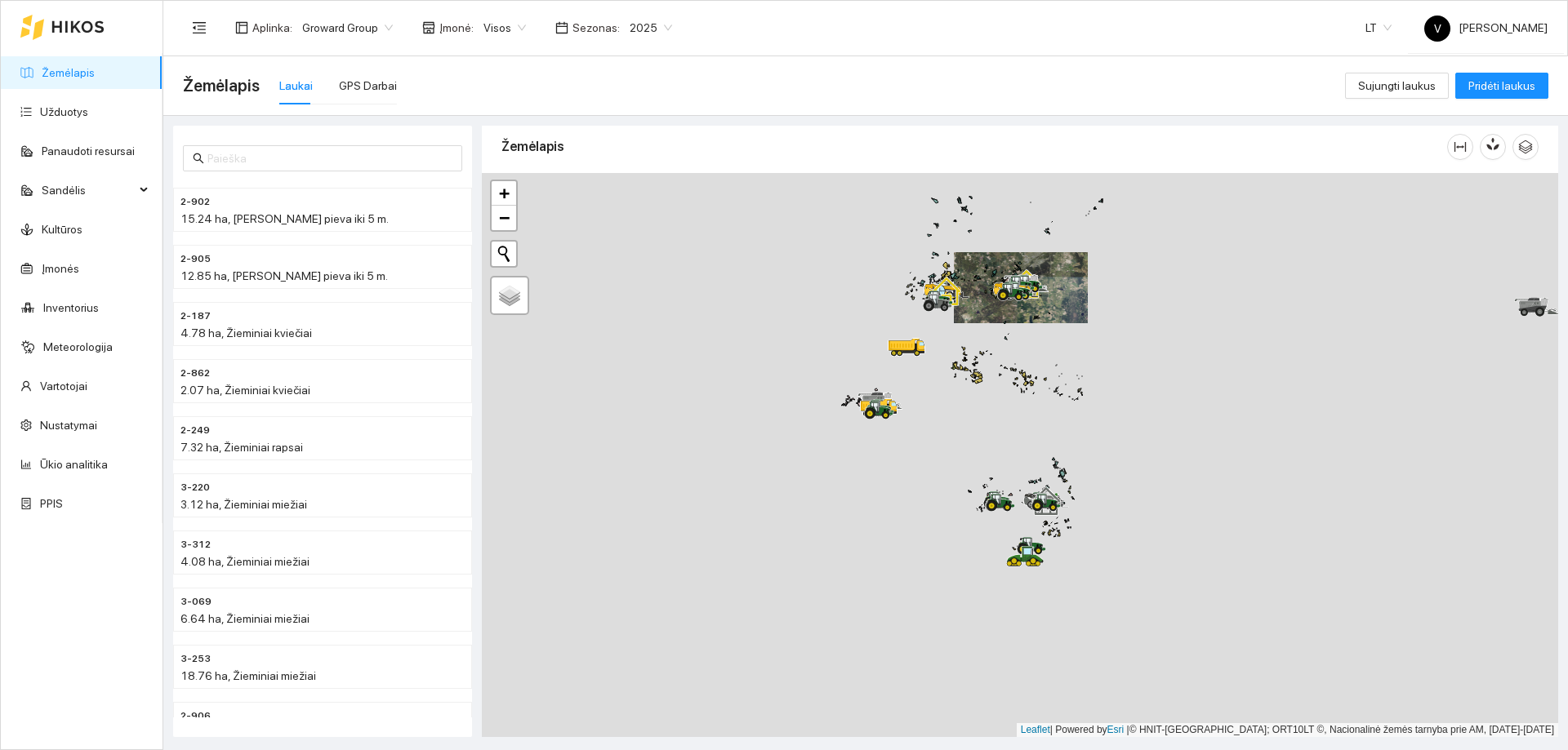
drag, startPoint x: 1016, startPoint y: 417, endPoint x: 1007, endPoint y: 428, distance: 14.2
click at [1011, 401] on div at bounding box center [1019, 454] width 1076 height 564
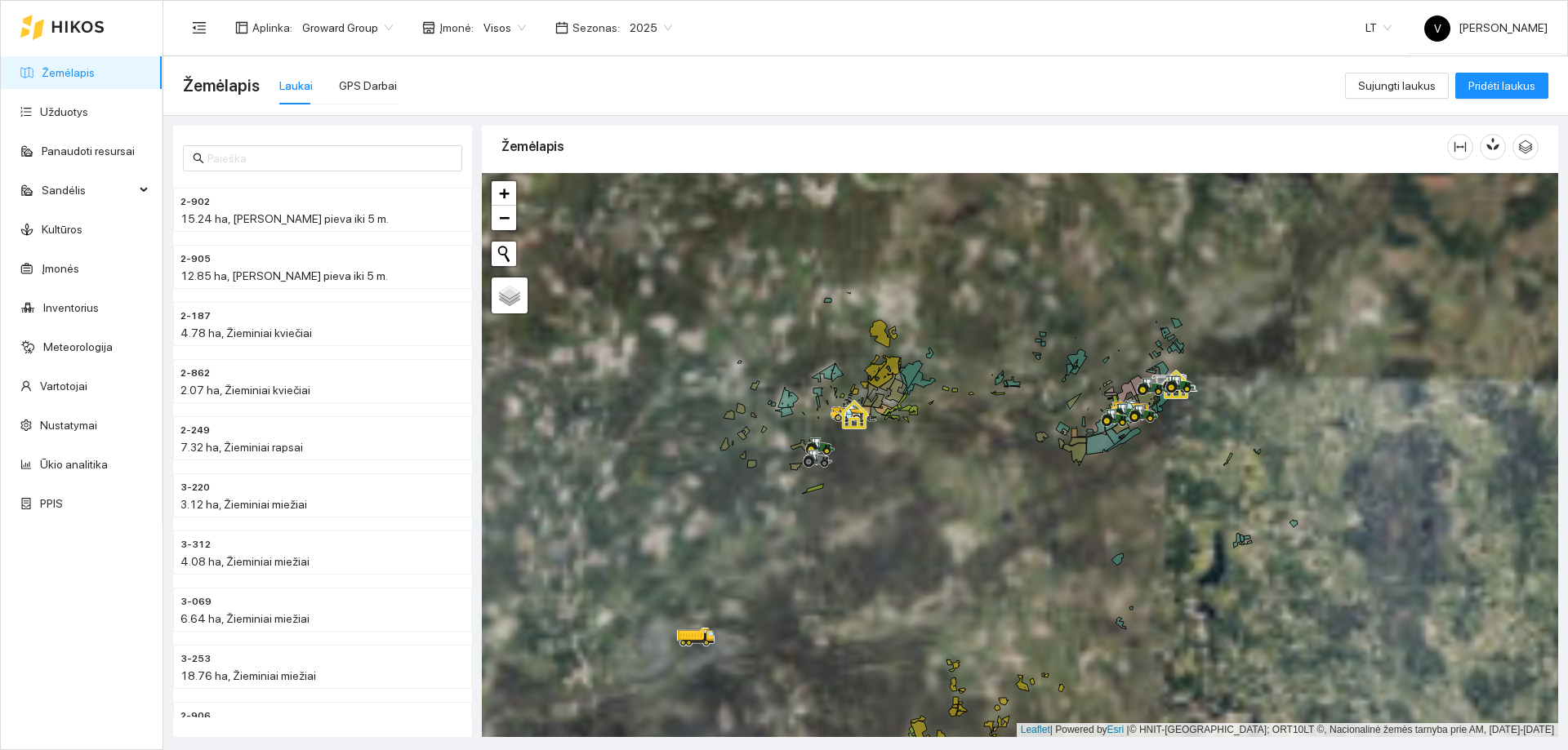
drag, startPoint x: 896, startPoint y: 418, endPoint x: 902, endPoint y: 453, distance: 35.5
click at [902, 453] on div at bounding box center [1019, 454] width 1076 height 564
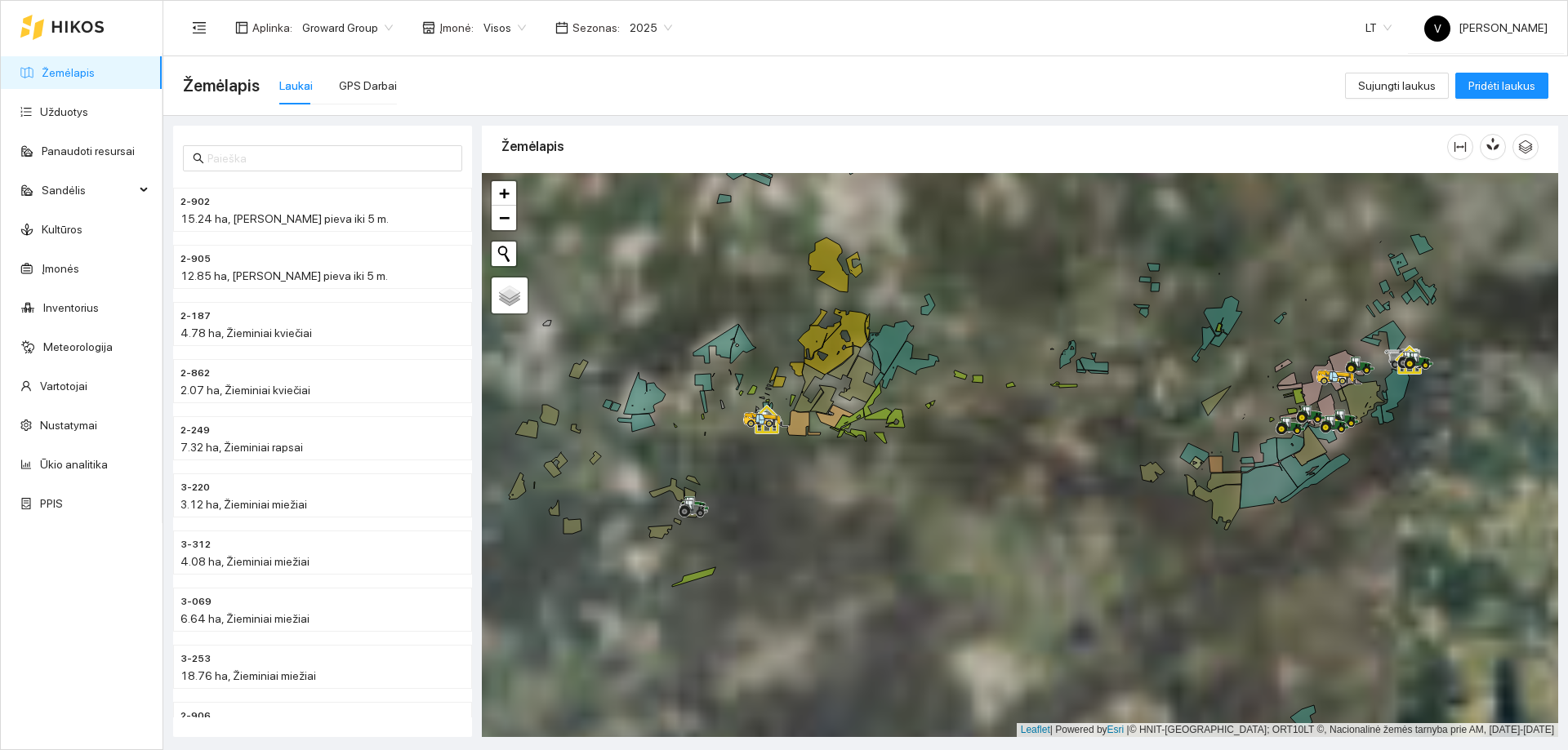
drag, startPoint x: 1108, startPoint y: 477, endPoint x: 913, endPoint y: 465, distance: 195.4
click at [913, 465] on div at bounding box center [1019, 454] width 1076 height 564
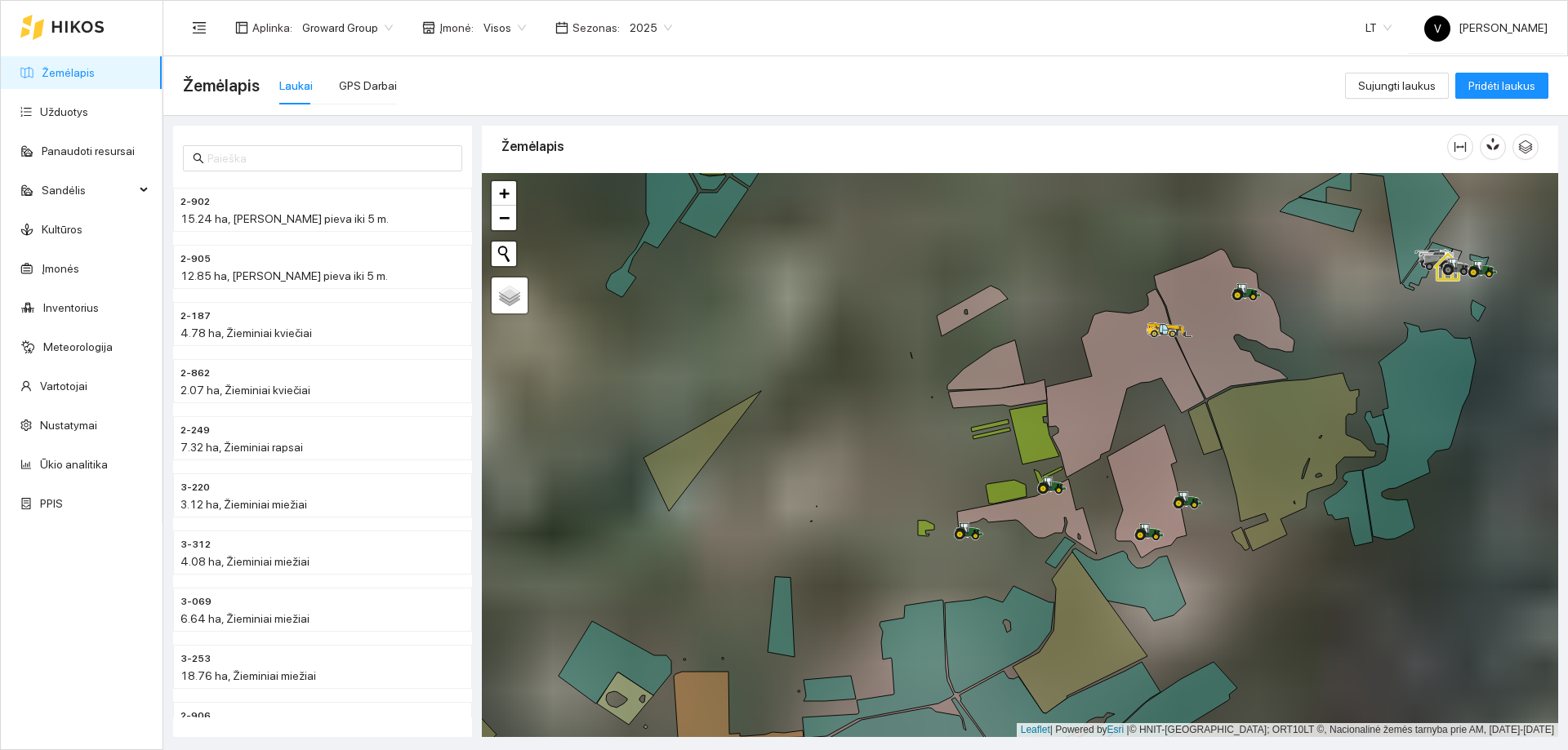
drag, startPoint x: 1191, startPoint y: 384, endPoint x: 1138, endPoint y: 398, distance: 54.8
click at [1138, 398] on div at bounding box center [1019, 454] width 1076 height 564
